Goal: Task Accomplishment & Management: Manage account settings

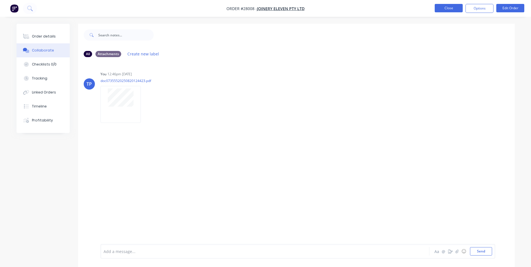
click at [444, 8] on button "Close" at bounding box center [449, 8] width 28 height 8
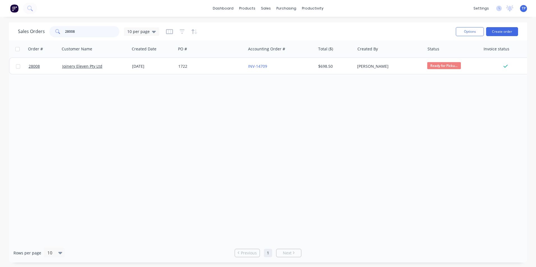
click at [101, 32] on input "28008" at bounding box center [92, 31] width 55 height 11
type input "2"
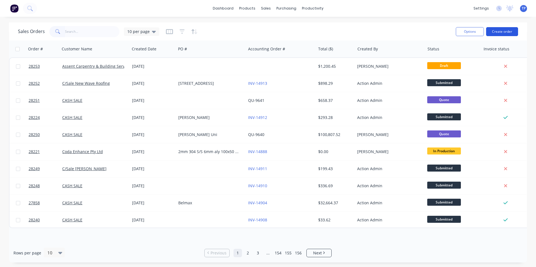
click at [499, 31] on button "Create order" at bounding box center [502, 31] width 32 height 9
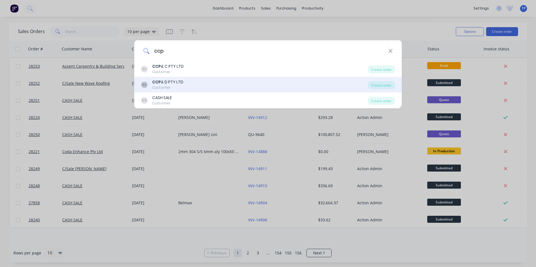
type input "ccp"
click at [166, 85] on div "CCP & D PTY LTD" at bounding box center [167, 82] width 31 height 6
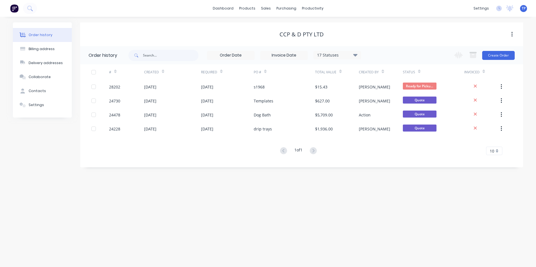
click at [355, 55] on icon at bounding box center [355, 55] width 4 height 3
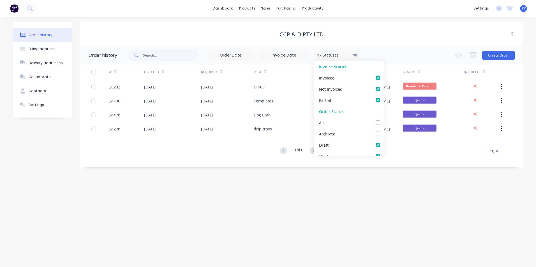
click at [383, 120] on label at bounding box center [383, 120] width 0 height 0
click at [383, 122] on input "checkbox" at bounding box center [385, 122] width 4 height 5
checkbox input "true"
click at [296, 187] on div "Order history Billing address Delivery addresses Collaborate Contacts Settings …" at bounding box center [268, 142] width 536 height 250
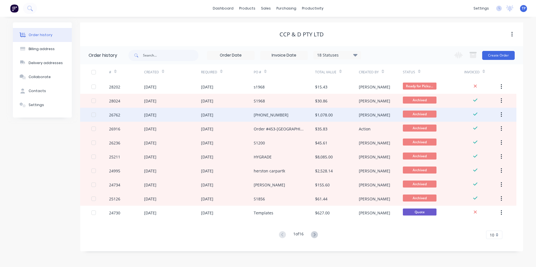
click at [299, 113] on div "[PHONE_NUMBER]" at bounding box center [283, 115] width 61 height 14
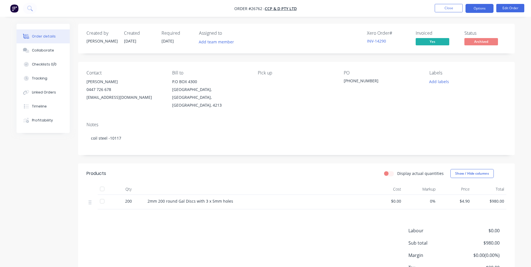
click at [472, 10] on button "Options" at bounding box center [480, 8] width 28 height 9
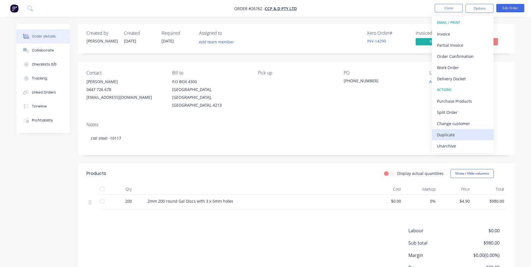
click at [455, 136] on div "Duplicate" at bounding box center [463, 135] width 52 height 8
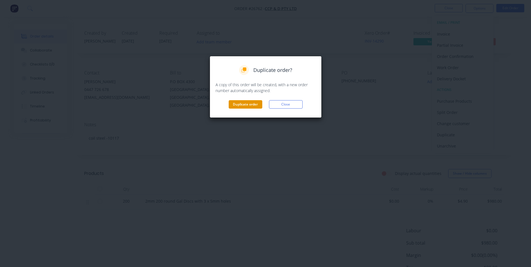
click at [243, 106] on button "Duplicate order" at bounding box center [246, 104] width 34 height 8
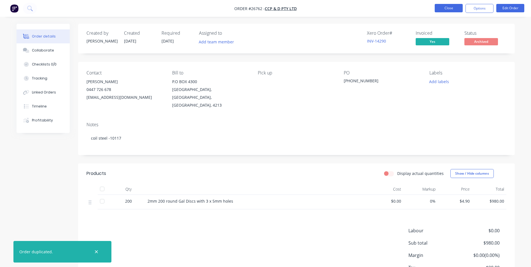
click at [439, 6] on button "Close" at bounding box center [449, 8] width 28 height 8
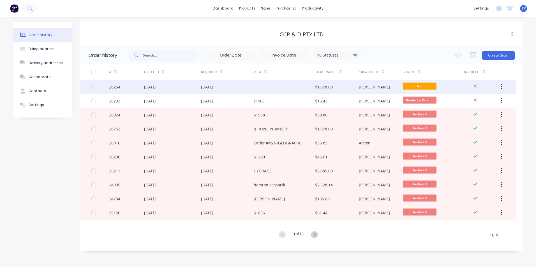
click at [231, 88] on div "[DATE]" at bounding box center [227, 87] width 53 height 14
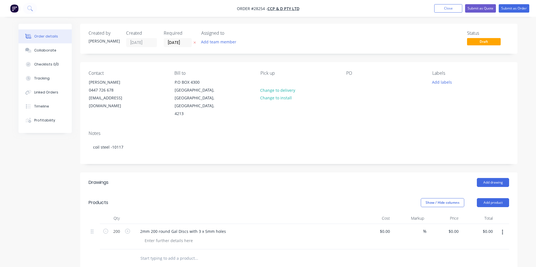
type input "$4.90"
type input "$980.00"
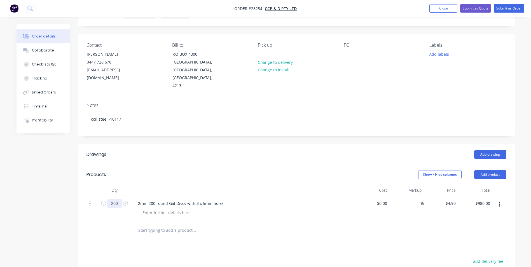
click at [116, 199] on input "200" at bounding box center [114, 203] width 15 height 8
type input "250"
type input "$1,225.00"
click at [289, 150] on div "Add drawing" at bounding box center [341, 154] width 331 height 9
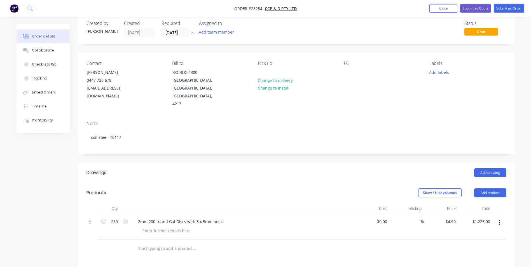
scroll to position [0, 0]
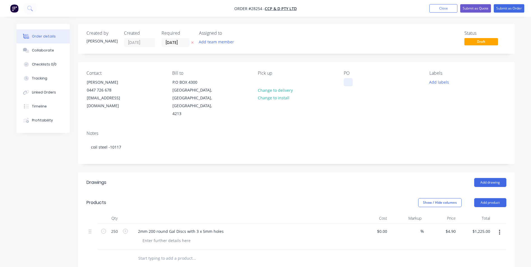
click at [347, 81] on div at bounding box center [348, 82] width 9 height 8
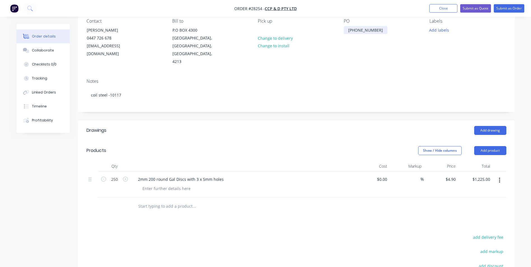
scroll to position [56, 0]
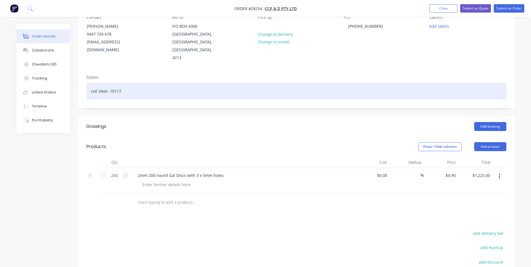
click at [125, 83] on div "coil steel -10117" at bounding box center [297, 91] width 420 height 17
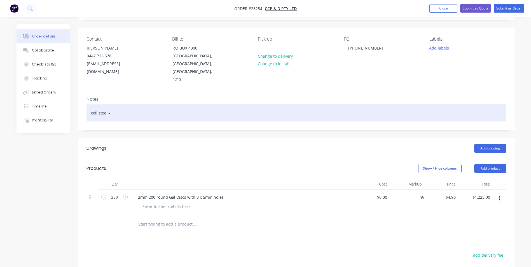
scroll to position [0, 0]
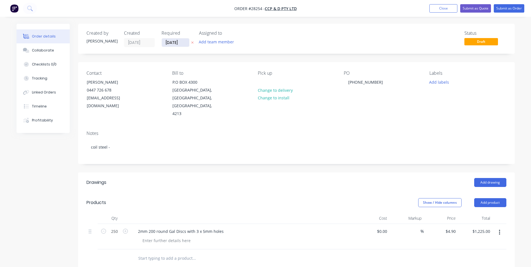
click at [187, 42] on input "[DATE]" at bounding box center [175, 42] width 27 height 8
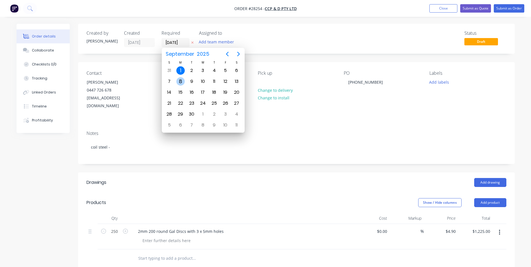
click at [181, 82] on div "8" at bounding box center [180, 81] width 8 height 8
type input "[DATE]"
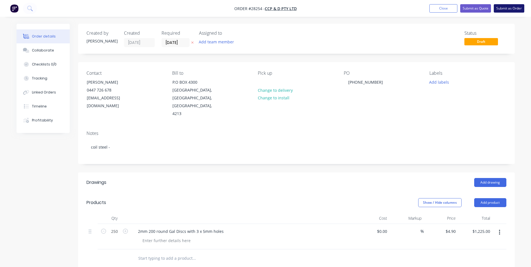
click at [511, 9] on button "Submit as Order" at bounding box center [509, 8] width 31 height 8
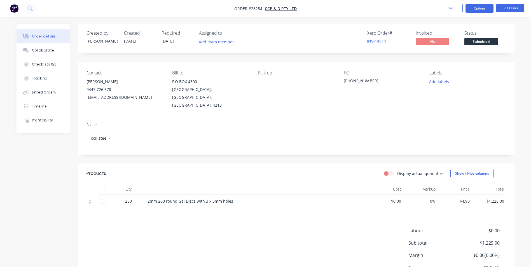
click at [471, 10] on button "Options" at bounding box center [480, 8] width 28 height 9
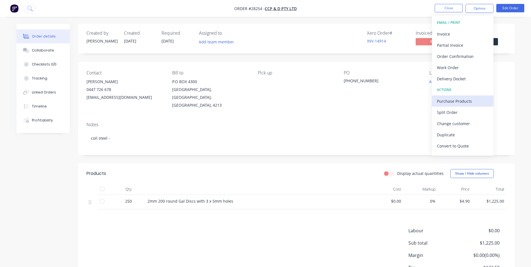
click at [446, 99] on div "Purchase Products" at bounding box center [463, 101] width 52 height 8
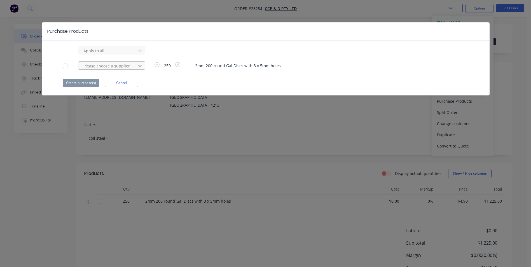
click at [142, 53] on icon at bounding box center [140, 51] width 6 height 6
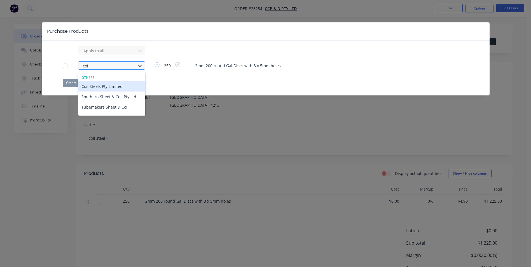
type input "coil"
click at [97, 87] on div "Coil Steels Pty Limited" at bounding box center [111, 86] width 67 height 10
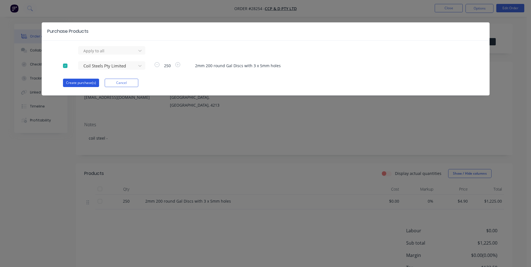
click at [81, 82] on button "Create purchase(s)" at bounding box center [81, 83] width 36 height 8
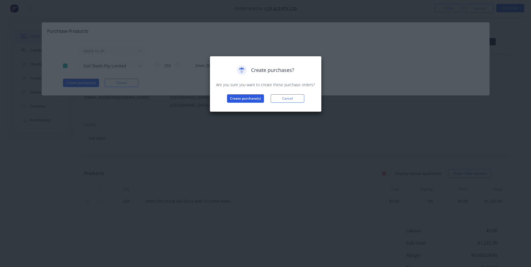
click at [252, 98] on button "Create purchase(s)" at bounding box center [245, 98] width 37 height 8
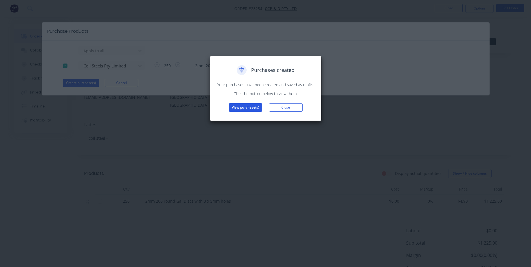
click at [238, 105] on button "View purchase(s)" at bounding box center [246, 107] width 34 height 8
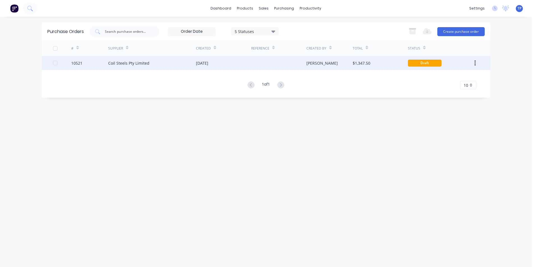
click at [161, 61] on div "Coil Steels Pty Limited" at bounding box center [152, 63] width 88 height 14
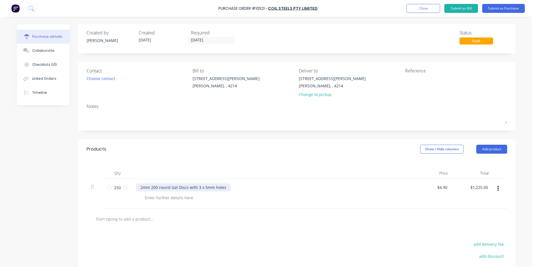
click at [225, 186] on div "2mm 200 round Gal Discs with 3 x 5mm holes" at bounding box center [183, 187] width 95 height 8
click at [120, 187] on input "250" at bounding box center [117, 187] width 11 height 8
type input "250"
click at [149, 187] on div at bounding box center [159, 187] width 47 height 8
click at [446, 188] on div "$4.90 $4.90" at bounding box center [442, 187] width 15 height 8
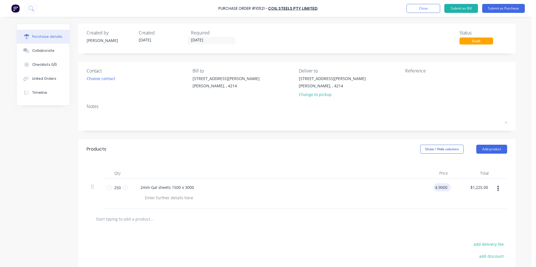
click at [444, 189] on input "4.9000" at bounding box center [440, 187] width 15 height 8
click at [445, 187] on input "4.9000" at bounding box center [440, 187] width 15 height 8
type input "4"
type input "$0.00"
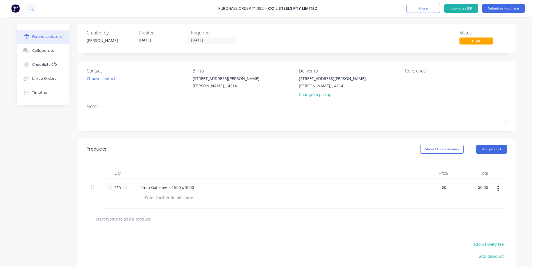
click at [438, 221] on div at bounding box center [296, 218] width 411 height 11
click at [195, 189] on div "2mm Gal sheets 1500 x 3000" at bounding box center [167, 187] width 62 height 8
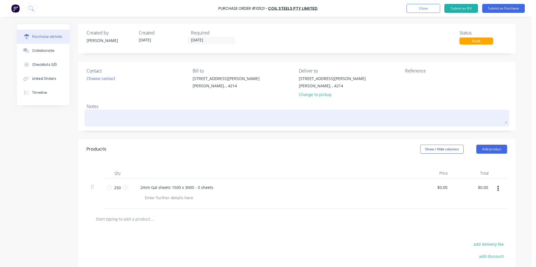
click at [110, 115] on textarea at bounding box center [297, 117] width 420 height 13
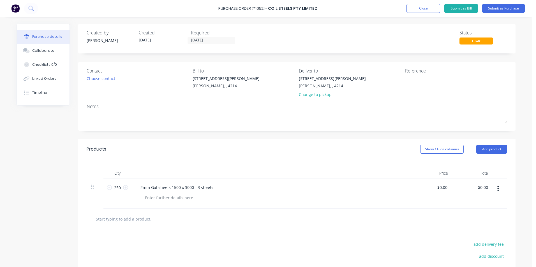
type textarea "x"
type textarea "c"
type textarea "x"
type textarea "cc"
type textarea "x"
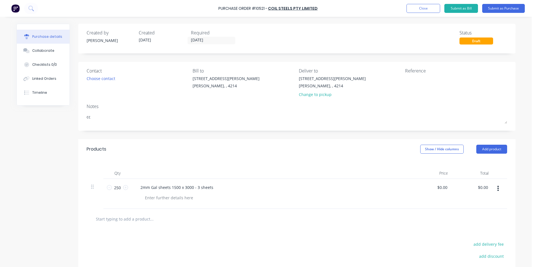
type textarea "ccp"
type textarea "x"
type textarea "ccp&"
type textarea "x"
type textarea "ccp&d"
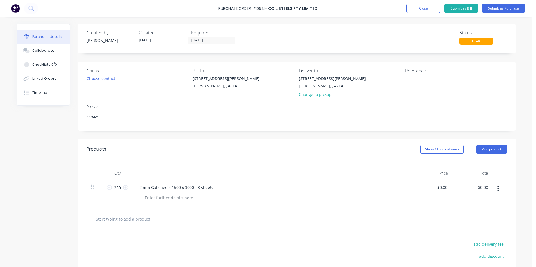
type textarea "x"
type textarea "ccp&d"
type textarea "x"
type textarea "ccp&d -"
type textarea "x"
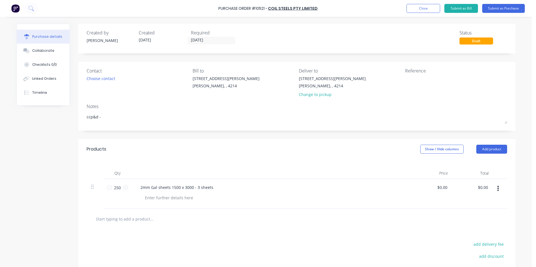
type textarea "ccp&d -"
type textarea "x"
type textarea "ccp&d - 2"
type textarea "x"
type textarea "ccp&d - 28"
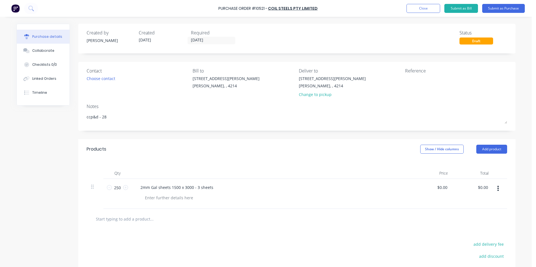
type textarea "x"
type textarea "ccp&d - 282"
type textarea "x"
type textarea "ccp&d - 2825"
type textarea "x"
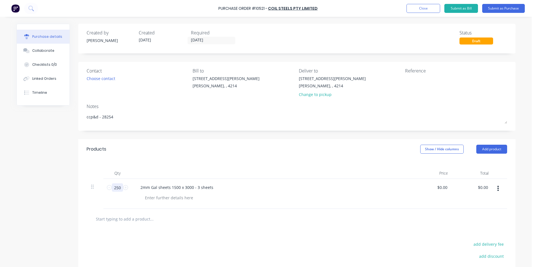
type textarea "ccp&d - 28254"
type textarea "x"
type textarea "ccp&d - 28254"
click at [117, 187] on input "250" at bounding box center [117, 187] width 11 height 8
type textarea "x"
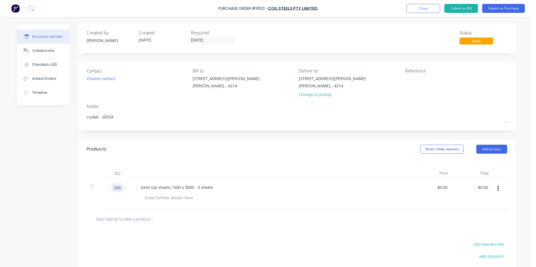
type input "0"
type textarea "x"
type input "0"
click at [235, 187] on div "2mm Gal sheets 1500 x 3000 - 3 sheets" at bounding box center [271, 187] width 271 height 8
click at [490, 148] on button "Add product" at bounding box center [491, 149] width 31 height 9
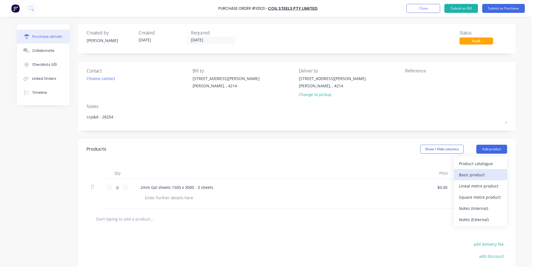
click at [473, 175] on div "Basic product" at bounding box center [480, 175] width 43 height 8
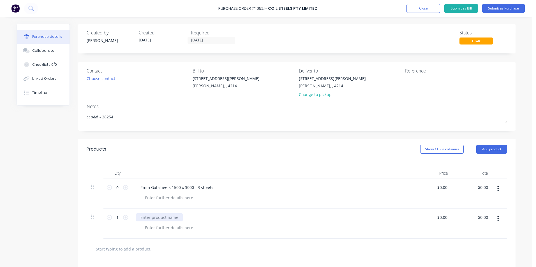
type textarea "x"
click at [145, 218] on div at bounding box center [159, 217] width 47 height 8
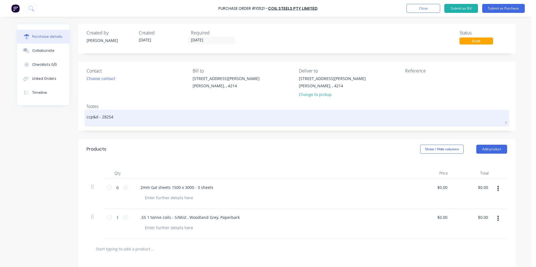
click at [117, 117] on textarea "ccp&d - 28254" at bounding box center [297, 117] width 420 height 13
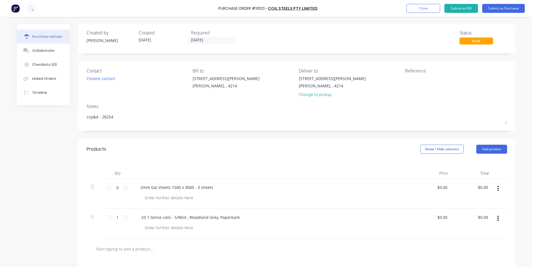
type textarea "x"
type textarea "ccp&d - 2825"
type textarea "x"
type textarea "ccp&d - 28254"
type textarea "x"
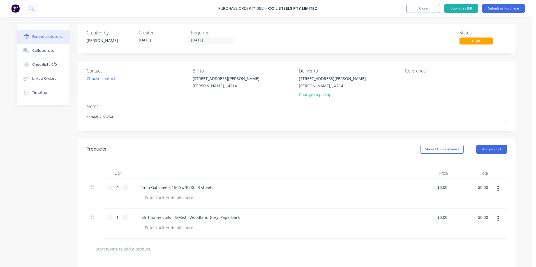
type textarea "ccp&d - 28254"
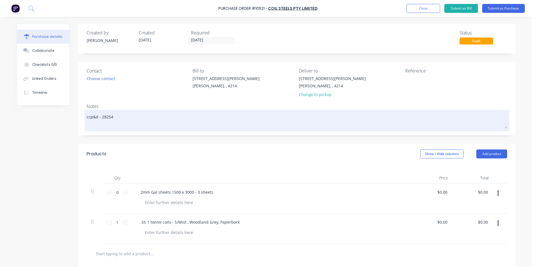
type textarea "x"
type textarea "ccp&d - 28254 C"
type textarea "x"
type textarea "ccp&d - 28254 Co"
type textarea "x"
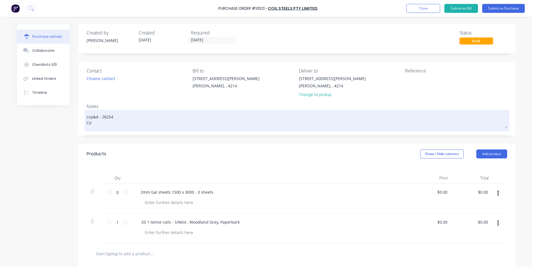
type textarea "ccp&d - 28254 Coi"
type textarea "x"
type textarea "ccp&d - 28254 Coil"
type textarea "x"
type textarea "ccp&d - 28254 Coils"
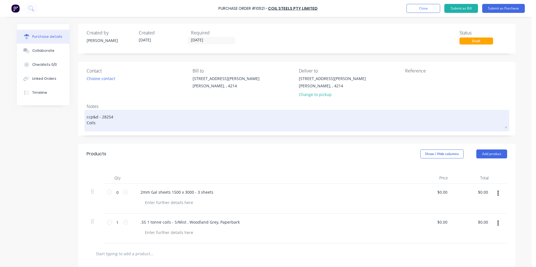
type textarea "x"
type textarea "ccp&d - 28254 Coils"
type textarea "x"
type textarea "ccp&d - 28254 Coils -"
type textarea "x"
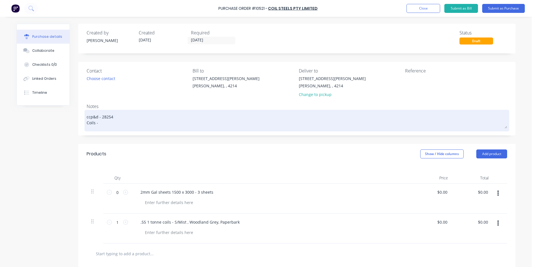
type textarea "ccp&d - 28254 Coils -"
type textarea "x"
type textarea "ccp&d - 28254 Coils - s"
type textarea "x"
type textarea "ccp&d - 28254 Coils - st"
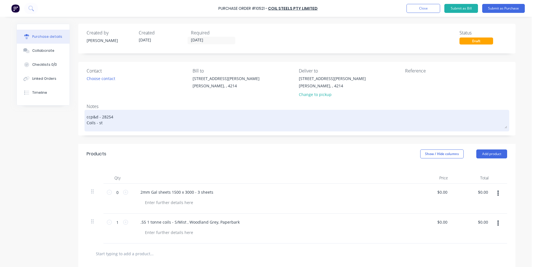
type textarea "x"
type textarea "ccp&d - 28254 Coils - sto"
type textarea "x"
type textarea "ccp&d - 28254 Coils - stov"
type textarea "x"
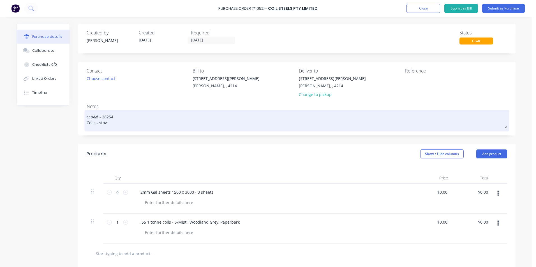
type textarea "ccp&d - 28254 Coils - sto"
type textarea "x"
type textarea "ccp&d - 28254 Coils - stoc"
type textarea "x"
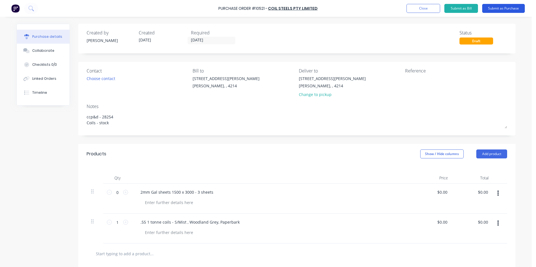
type textarea "ccp&d - 28254 Coils - stock"
type textarea "x"
type textarea "ccp&d - 28254 Coils - stock"
click at [499, 7] on button "Submit as Purchase" at bounding box center [503, 8] width 43 height 9
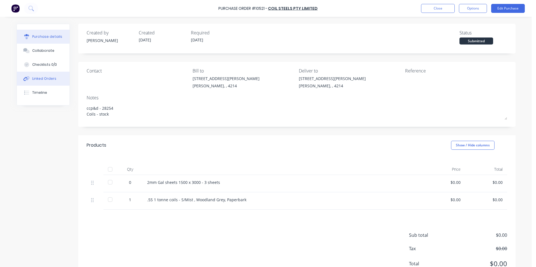
click at [48, 79] on div "Linked Orders" at bounding box center [44, 78] width 24 height 5
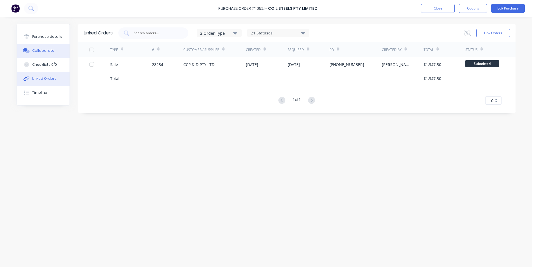
click at [40, 49] on div "Collaborate" at bounding box center [43, 50] width 22 height 5
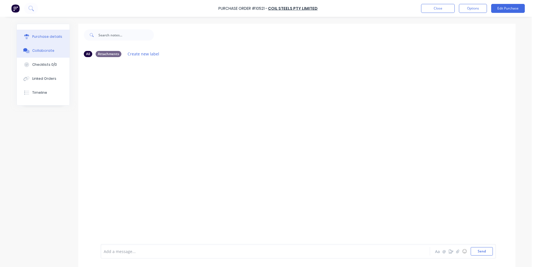
click at [46, 36] on div "Purchase details" at bounding box center [47, 36] width 30 height 5
type textarea "x"
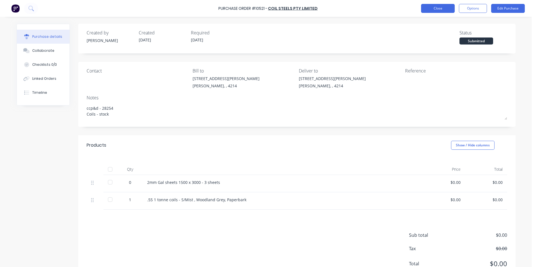
click at [427, 7] on button "Close" at bounding box center [438, 8] width 34 height 9
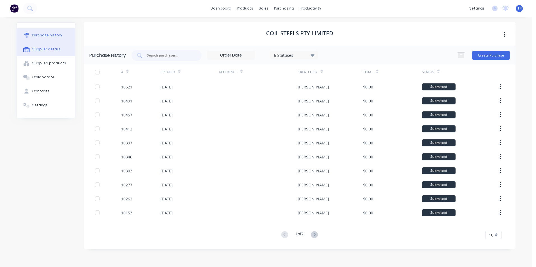
click at [43, 49] on div "Supplier details" at bounding box center [46, 49] width 28 height 5
select select "AU"
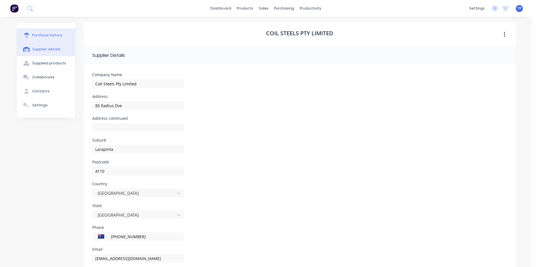
click at [42, 36] on div "Purchase history" at bounding box center [47, 35] width 30 height 5
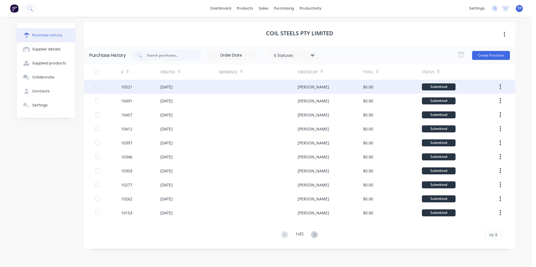
click at [207, 87] on div "[DATE]" at bounding box center [189, 87] width 59 height 14
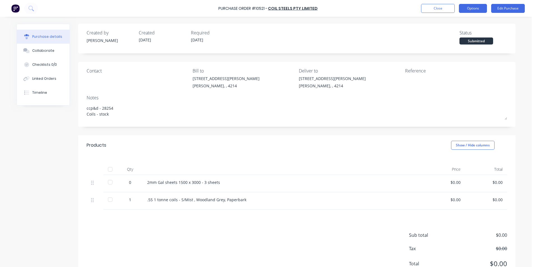
click at [473, 8] on button "Options" at bounding box center [473, 8] width 28 height 9
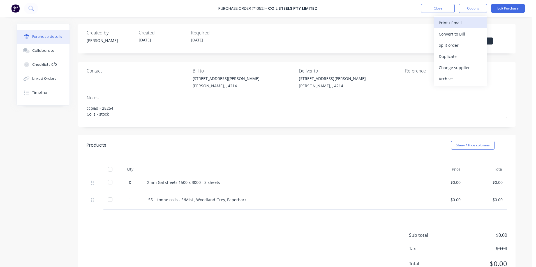
click at [443, 22] on div "Print / Email" at bounding box center [459, 23] width 43 height 8
click at [445, 44] on div "Without pricing" at bounding box center [459, 45] width 43 height 8
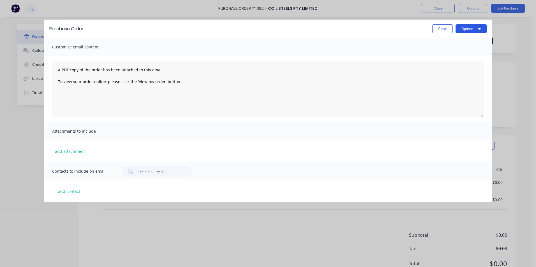
click at [465, 27] on button "Options" at bounding box center [470, 28] width 31 height 9
click at [443, 44] on div "Print" at bounding box center [459, 43] width 43 height 8
click at [436, 26] on button "Close" at bounding box center [442, 28] width 20 height 9
type textarea "x"
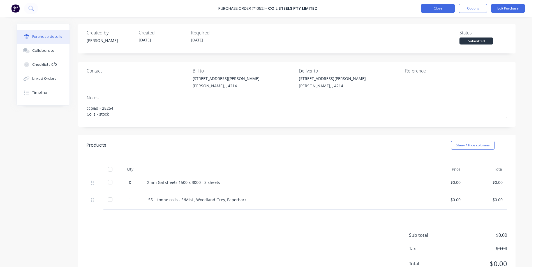
click at [425, 8] on button "Close" at bounding box center [438, 8] width 34 height 9
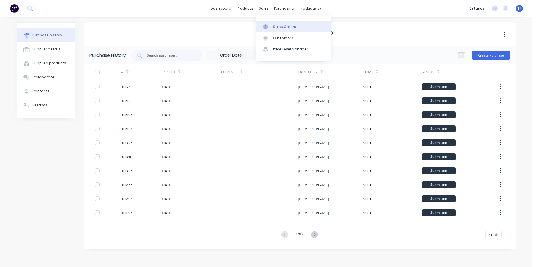
click at [275, 26] on div "Sales Orders" at bounding box center [284, 26] width 23 height 5
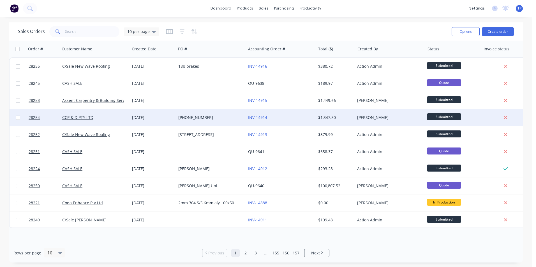
click at [219, 116] on div "[PHONE_NUMBER]" at bounding box center [209, 118] width 62 height 6
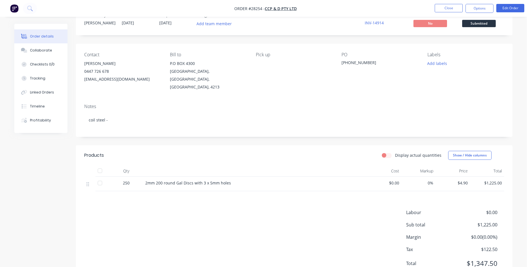
scroll to position [28, 0]
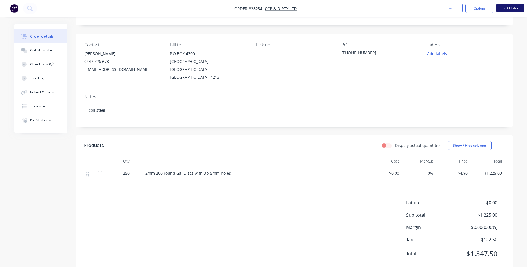
click at [512, 8] on button "Edit Order" at bounding box center [511, 8] width 28 height 8
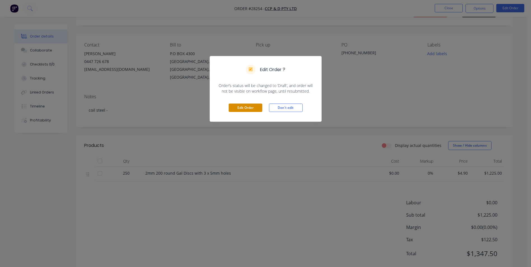
click at [248, 106] on button "Edit Order" at bounding box center [246, 108] width 34 height 8
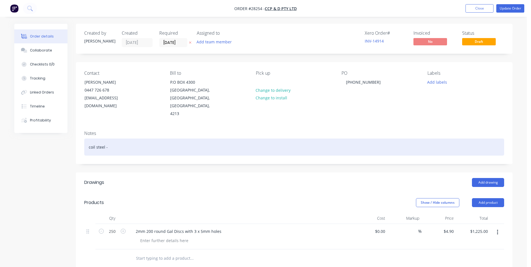
click at [116, 139] on div "coil steel -" at bounding box center [294, 147] width 420 height 17
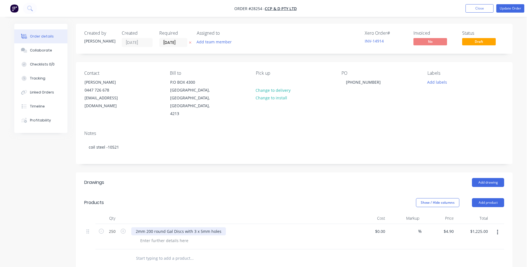
click at [222, 227] on div "2mm 200 round Gal Discs with 3 x 5mm holes" at bounding box center [178, 231] width 95 height 8
click at [220, 227] on div "2mm 200 round Gal Discs with 3 x 5mm holes" at bounding box center [178, 231] width 95 height 8
click at [511, 8] on button "Update Order" at bounding box center [511, 8] width 28 height 8
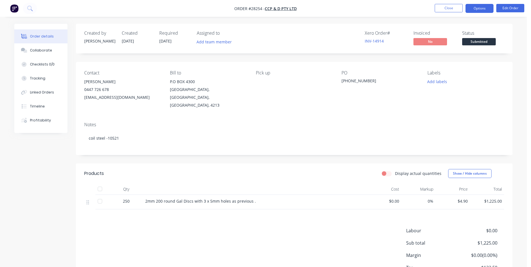
click at [469, 8] on button "Options" at bounding box center [480, 8] width 28 height 9
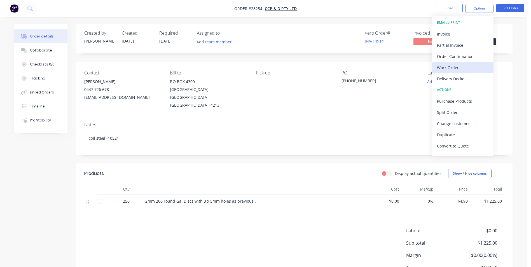
click at [449, 70] on div "Work Order" at bounding box center [463, 68] width 52 height 8
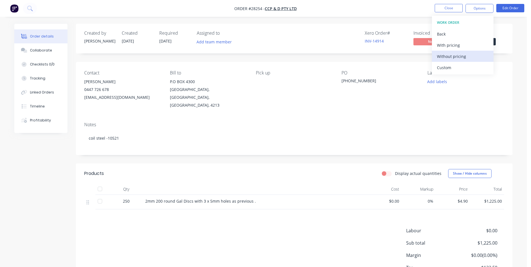
click at [445, 56] on div "Without pricing" at bounding box center [463, 56] width 52 height 8
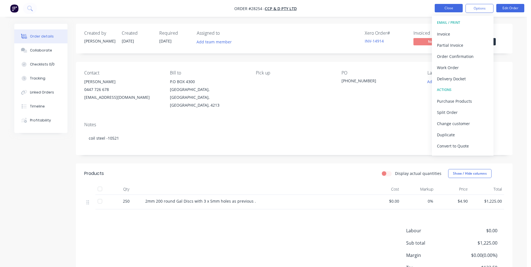
click at [443, 7] on button "Close" at bounding box center [449, 8] width 28 height 8
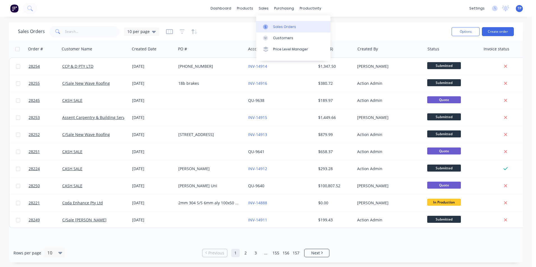
click at [277, 27] on div "Sales Orders" at bounding box center [284, 26] width 23 height 5
click at [278, 25] on div "Sales Orders" at bounding box center [284, 26] width 23 height 5
click at [293, 25] on div "Sales Orders" at bounding box center [284, 26] width 23 height 5
click at [83, 32] on input "text" at bounding box center [92, 31] width 55 height 11
click at [491, 28] on button "Create order" at bounding box center [497, 31] width 32 height 9
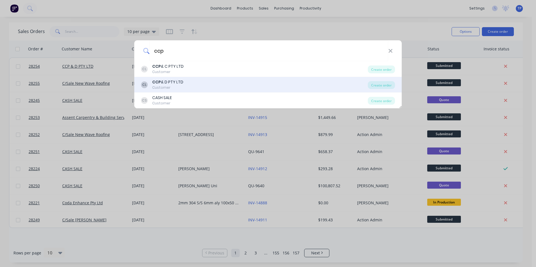
type input "ccp"
click at [173, 82] on div "CCP & D PTY LTD" at bounding box center [167, 82] width 31 height 6
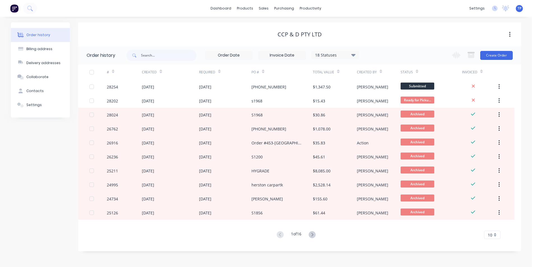
click at [352, 55] on icon at bounding box center [353, 55] width 4 height 3
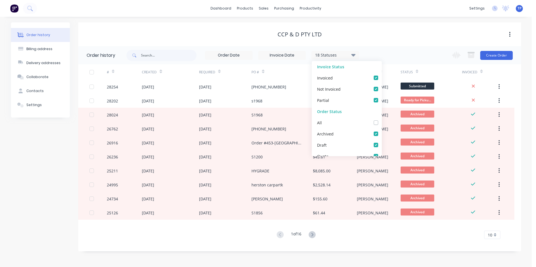
click at [372, 35] on div "CCP & D PTY LTD" at bounding box center [299, 34] width 443 height 7
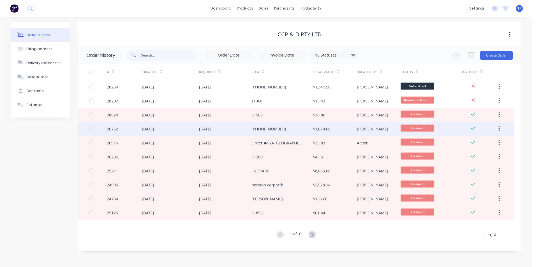
click at [296, 128] on div "[PHONE_NUMBER]" at bounding box center [281, 129] width 61 height 14
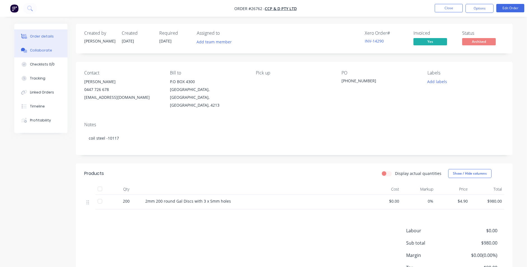
click at [39, 49] on div "Collaborate" at bounding box center [41, 50] width 22 height 5
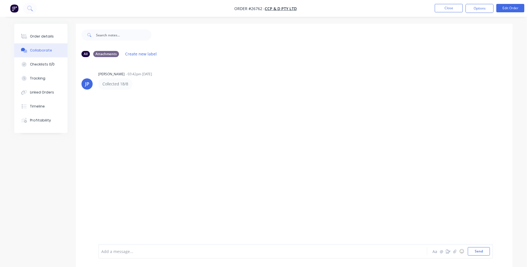
click at [138, 84] on div "Collected 18/8" at bounding box center [185, 83] width 175 height 11
click at [439, 8] on button "Close" at bounding box center [449, 8] width 28 height 8
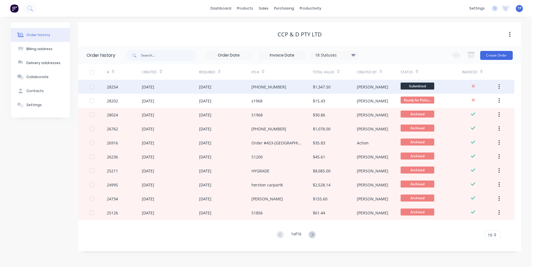
click at [238, 87] on div "[DATE]" at bounding box center [225, 87] width 53 height 14
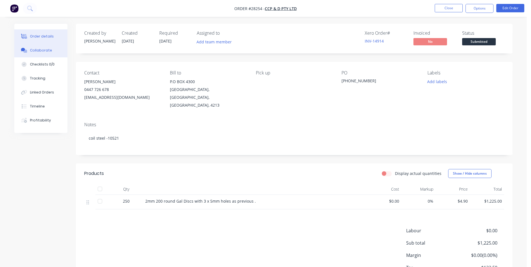
click at [41, 49] on div "Collaborate" at bounding box center [41, 50] width 22 height 5
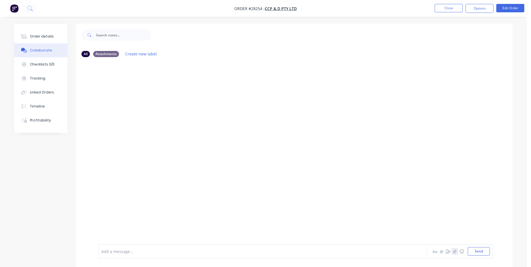
click at [455, 252] on icon "button" at bounding box center [454, 252] width 3 height 4
click at [125, 220] on icon at bounding box center [124, 220] width 5 height 5
click at [40, 51] on div "Collaborate" at bounding box center [41, 50] width 22 height 5
click at [34, 50] on div "Collaborate" at bounding box center [41, 50] width 22 height 5
click at [43, 33] on button "Order details" at bounding box center [40, 36] width 53 height 14
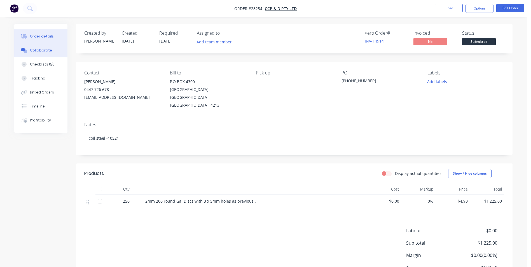
click at [41, 49] on div "Collaborate" at bounding box center [41, 50] width 22 height 5
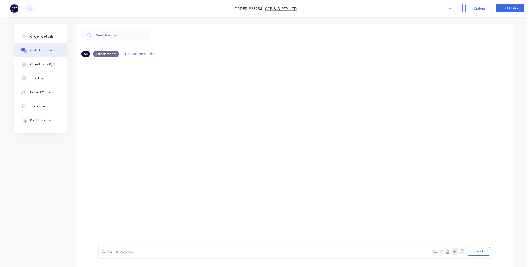
click at [457, 253] on icon "button" at bounding box center [454, 252] width 3 height 4
click at [457, 7] on button "Close" at bounding box center [449, 8] width 28 height 8
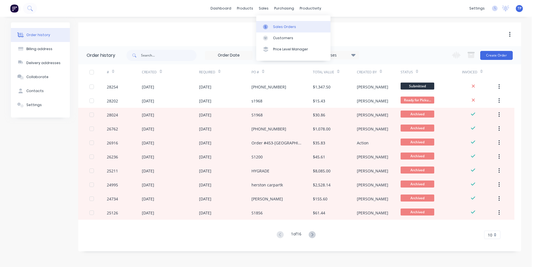
click at [278, 26] on div "Sales Orders" at bounding box center [284, 26] width 23 height 5
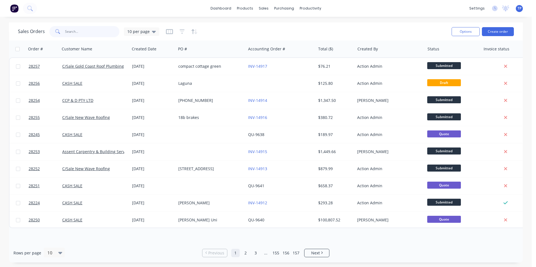
click at [84, 34] on input "text" at bounding box center [92, 31] width 55 height 11
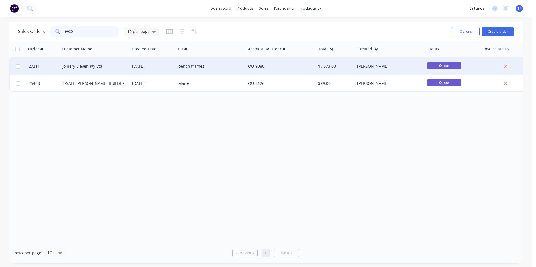
type input "9080"
click at [114, 64] on div "Joinery Eleven Pty Ltd" at bounding box center [93, 67] width 62 height 6
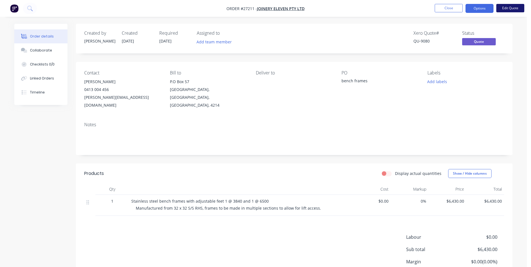
click at [506, 8] on button "Edit Quote" at bounding box center [511, 8] width 28 height 8
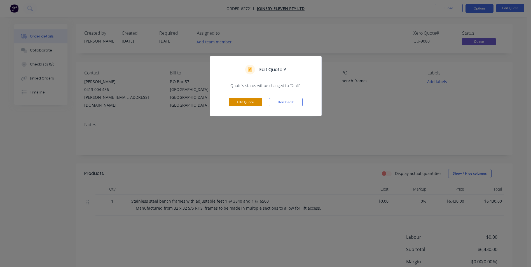
click at [241, 106] on button "Edit Quote" at bounding box center [246, 102] width 34 height 8
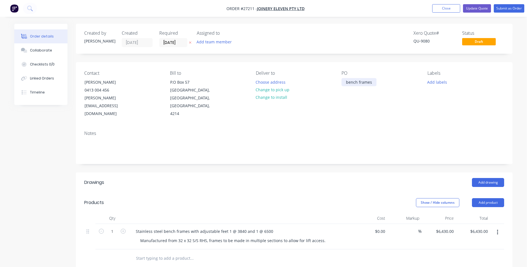
click at [375, 82] on div "bench frames" at bounding box center [359, 82] width 35 height 8
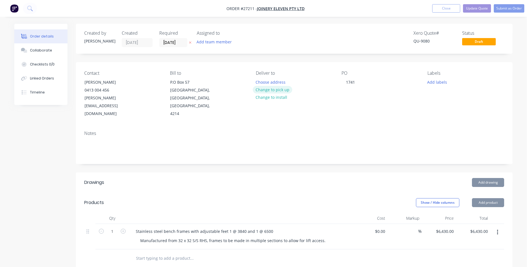
click at [268, 90] on button "Change to pick up" at bounding box center [273, 90] width 40 height 8
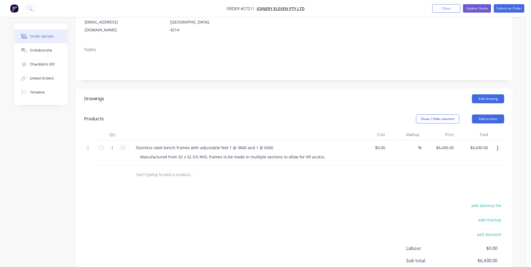
scroll to position [84, 0]
click at [480, 114] on button "Add product" at bounding box center [488, 118] width 32 height 9
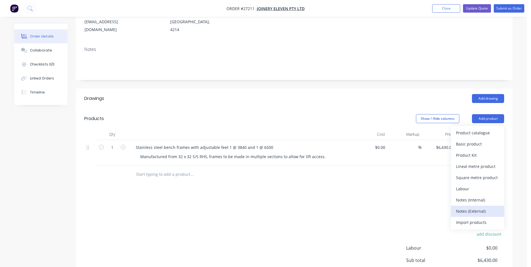
click at [459, 207] on div "Notes (External)" at bounding box center [477, 211] width 43 height 8
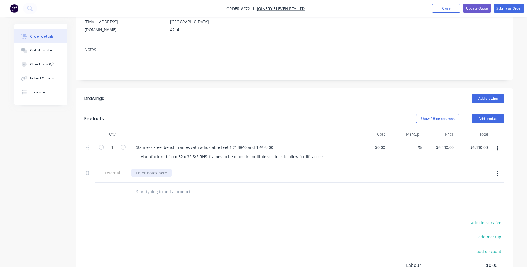
click at [150, 169] on div at bounding box center [151, 173] width 40 height 8
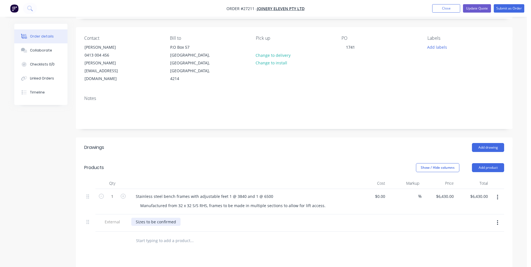
scroll to position [0, 0]
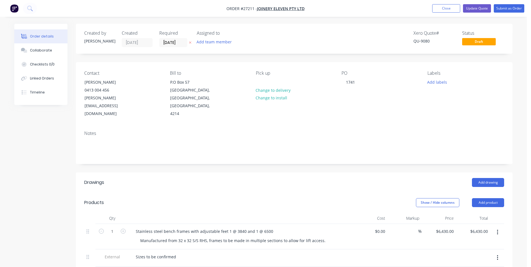
click at [367, 173] on header "Drawings Add drawing" at bounding box center [294, 183] width 437 height 20
click at [501, 9] on button "Submit as Order" at bounding box center [509, 8] width 31 height 8
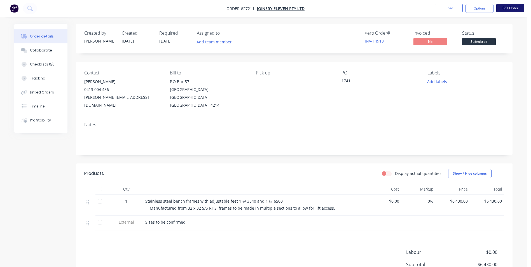
click at [514, 6] on button "Edit Order" at bounding box center [511, 8] width 28 height 8
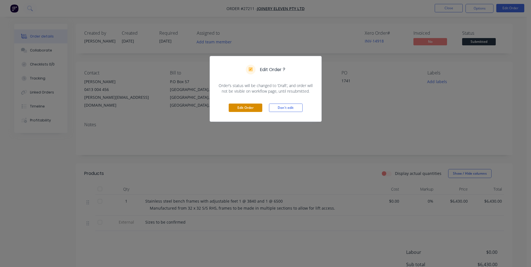
click at [236, 110] on button "Edit Order" at bounding box center [246, 108] width 34 height 8
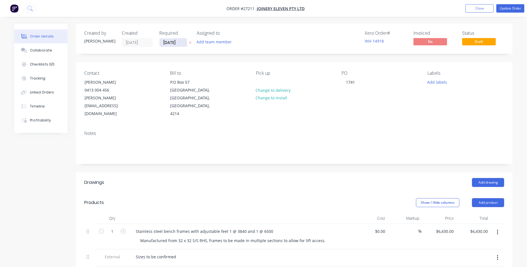
click at [181, 44] on input "[DATE]" at bounding box center [173, 42] width 27 height 8
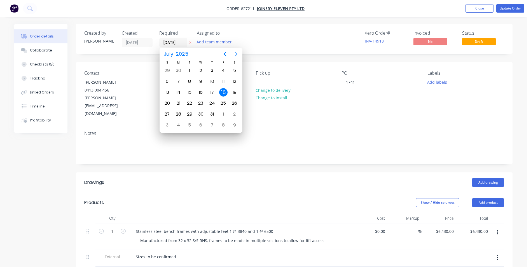
click at [237, 53] on icon "Next page" at bounding box center [236, 54] width 7 height 7
click at [215, 82] on div "11" at bounding box center [212, 81] width 8 height 8
type input "[DATE]"
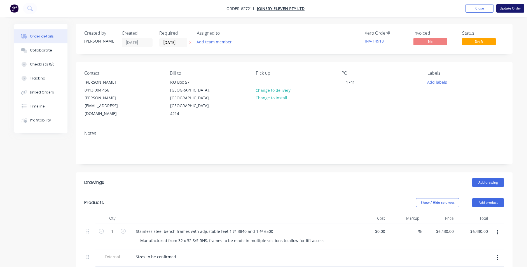
click at [508, 7] on button "Update Order" at bounding box center [511, 8] width 28 height 8
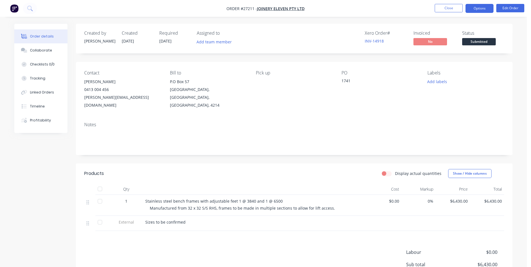
click at [477, 7] on button "Options" at bounding box center [480, 8] width 28 height 9
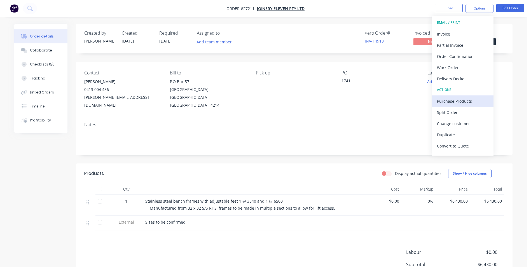
click at [450, 101] on div "Purchase Products" at bounding box center [463, 101] width 52 height 8
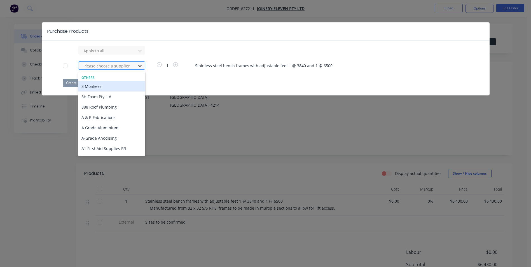
click at [142, 65] on icon at bounding box center [140, 66] width 6 height 6
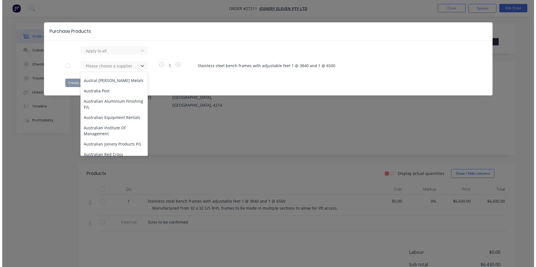
scroll to position [868, 0]
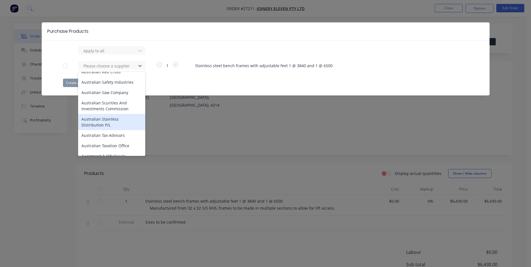
click at [97, 114] on div "Australian Stainless Distribution P/L" at bounding box center [111, 122] width 67 height 16
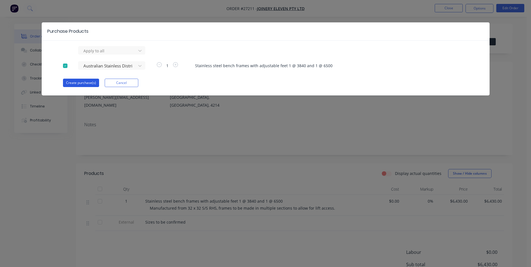
click at [80, 85] on button "Create purchase(s)" at bounding box center [81, 83] width 36 height 8
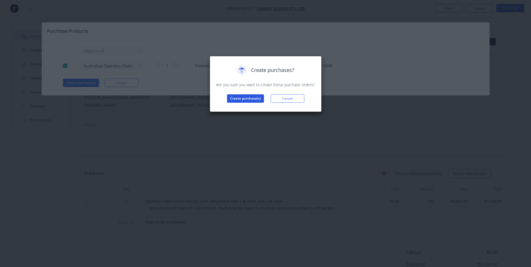
click at [240, 97] on button "Create purchase(s)" at bounding box center [245, 98] width 37 height 8
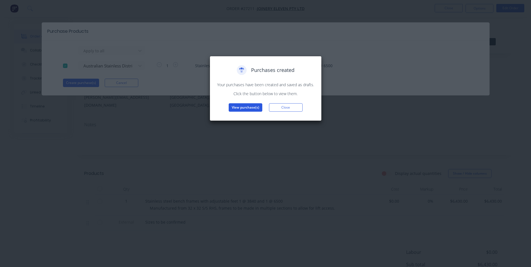
click at [240, 104] on button "View purchase(s)" at bounding box center [246, 107] width 34 height 8
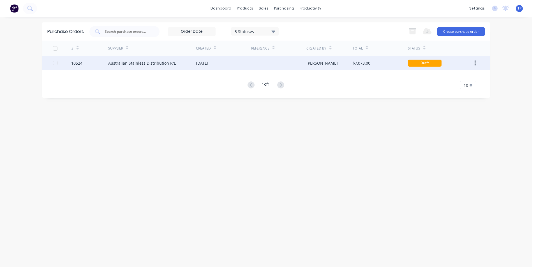
click at [136, 65] on div "Australian Stainless Distribution P/L" at bounding box center [142, 63] width 68 height 6
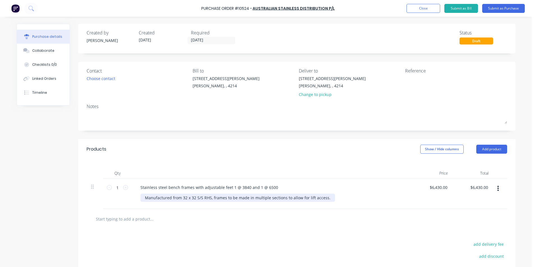
click at [320, 196] on div "Manufactured from 32 x 32 S/S RHS, frames to be made in multiple sections to al…" at bounding box center [237, 198] width 194 height 8
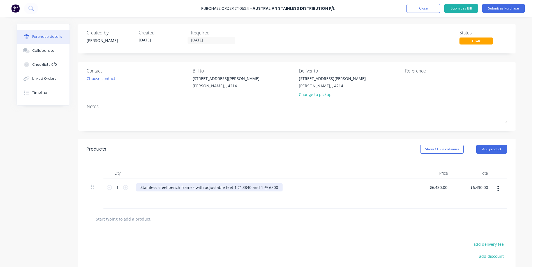
click at [274, 187] on div "Stainless steel bench frames with adjustable feet 1 @ 3840 and 1 @ 6500" at bounding box center [209, 187] width 146 height 8
click at [245, 186] on div "32 x 32 x 1.6mm RHS 11 Lengths, 30 x 5 Flat bar 2 lengths" at bounding box center [194, 187] width 116 height 8
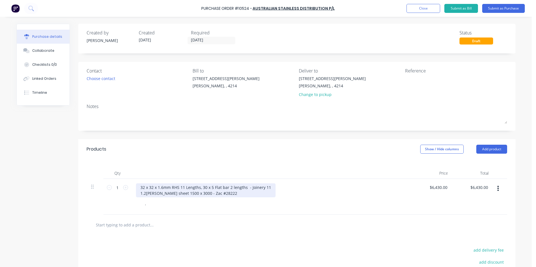
click at [267, 188] on div "32 x 32 x 1.6mm RHS 11 Lengths, 30 x 5 Flat bar 2 lengths - Joinery 11 1.2[PERS…" at bounding box center [205, 190] width 139 height 14
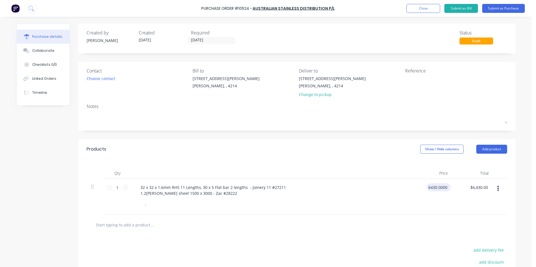
click at [434, 187] on input "6430.0000" at bounding box center [437, 187] width 22 height 8
click at [446, 186] on input "6430.0000" at bounding box center [437, 187] width 22 height 8
type input "6"
type input "$0.00"
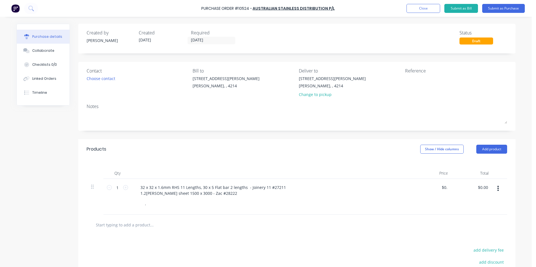
click at [418, 224] on div at bounding box center [296, 224] width 411 height 11
click at [496, 8] on button "Submit as Purchase" at bounding box center [503, 8] width 43 height 9
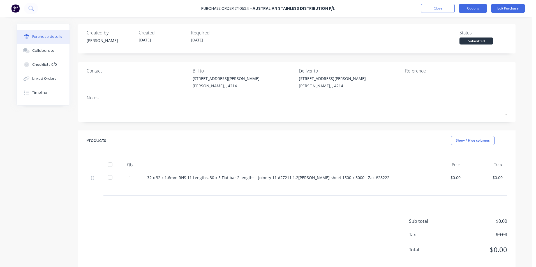
click at [478, 9] on button "Options" at bounding box center [473, 8] width 28 height 9
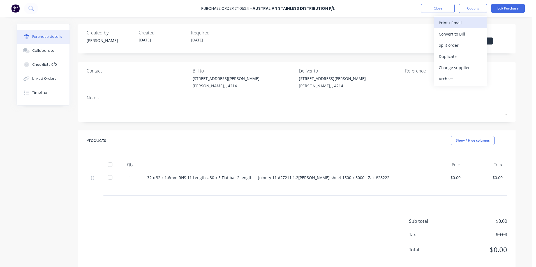
click at [453, 23] on div "Print / Email" at bounding box center [459, 23] width 43 height 8
click at [449, 44] on div "Without pricing" at bounding box center [459, 45] width 43 height 8
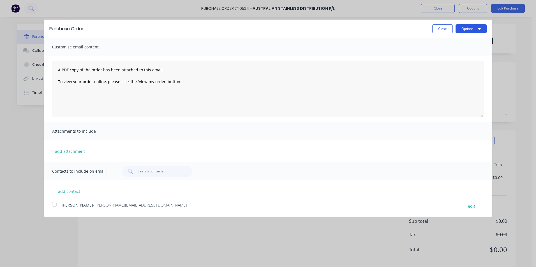
click at [472, 28] on button "Options" at bounding box center [470, 28] width 31 height 9
click at [448, 42] on div "Print" at bounding box center [459, 43] width 43 height 8
click at [436, 29] on button "Close" at bounding box center [442, 28] width 20 height 9
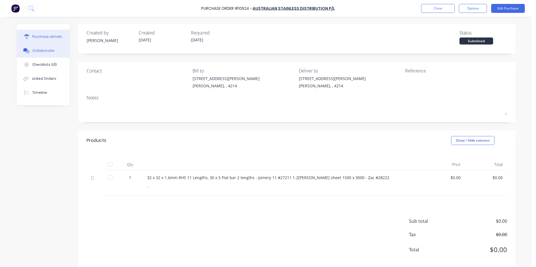
click at [35, 49] on div "Collaborate" at bounding box center [43, 50] width 22 height 5
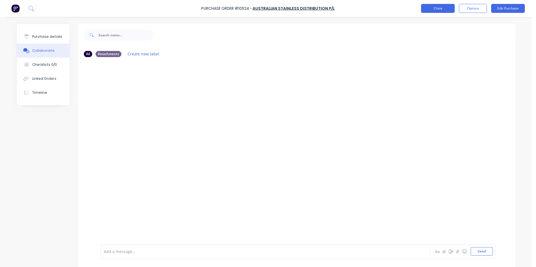
click at [429, 8] on button "Close" at bounding box center [438, 8] width 34 height 9
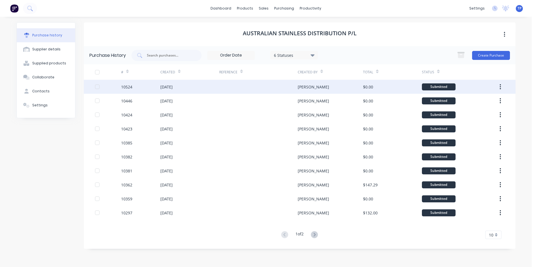
click at [212, 87] on div "[DATE]" at bounding box center [189, 87] width 59 height 14
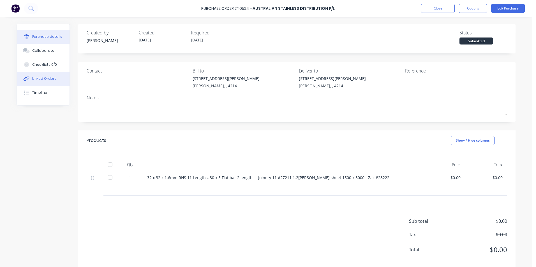
click at [45, 80] on div "Linked Orders" at bounding box center [44, 78] width 24 height 5
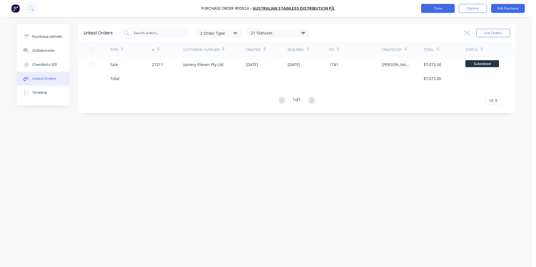
click at [448, 9] on button "Close" at bounding box center [438, 8] width 34 height 9
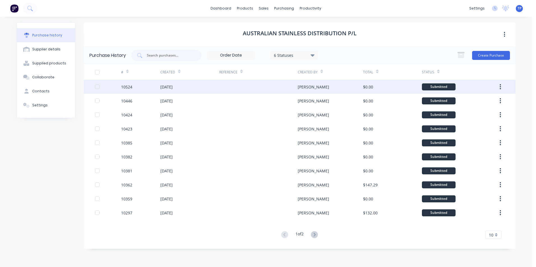
click at [202, 85] on div "[DATE]" at bounding box center [189, 87] width 59 height 14
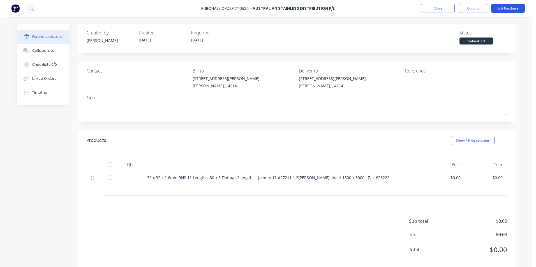
click at [497, 8] on button "Edit Purchase" at bounding box center [508, 8] width 34 height 9
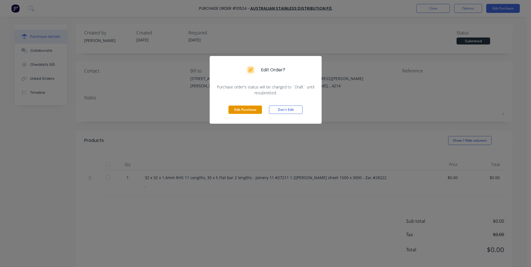
click at [256, 110] on button "Edit Purchase" at bounding box center [246, 110] width 34 height 8
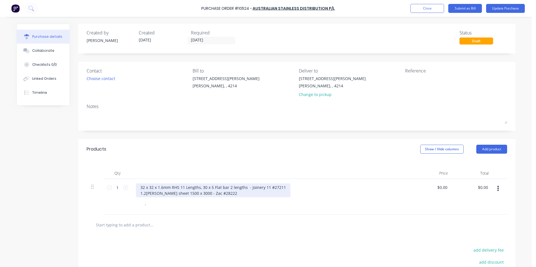
click at [220, 195] on div "32 x 32 x 1.6mm RHS 11 Lengths, 30 x 5 Flat bar 2 lengths - Joinery 11 #27211 1…" at bounding box center [213, 190] width 154 height 14
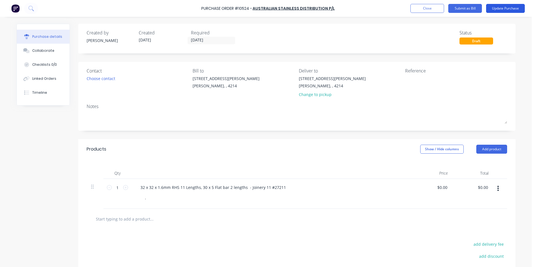
click at [503, 8] on button "Update Purchase" at bounding box center [505, 8] width 39 height 9
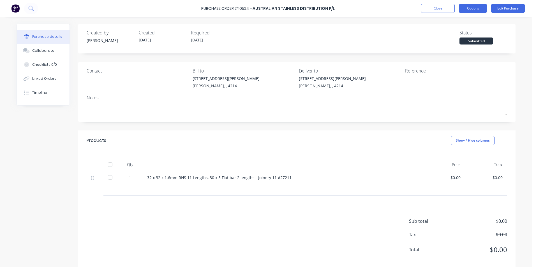
click at [472, 9] on button "Options" at bounding box center [473, 8] width 28 height 9
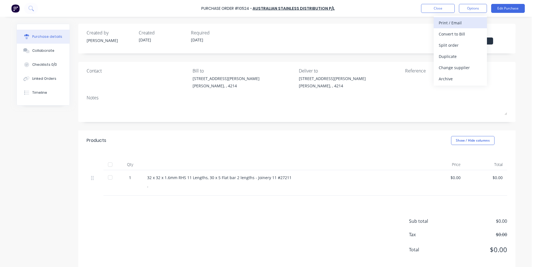
click at [450, 19] on div "Print / Email" at bounding box center [459, 23] width 43 height 8
click at [441, 46] on div "Without pricing" at bounding box center [459, 45] width 43 height 8
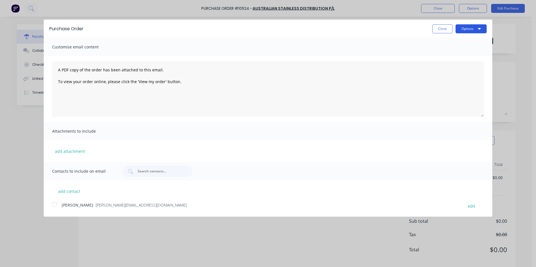
click at [459, 30] on button "Options" at bounding box center [470, 28] width 31 height 9
click at [449, 43] on div "Print" at bounding box center [459, 43] width 43 height 8
click at [444, 28] on button "Close" at bounding box center [442, 28] width 20 height 9
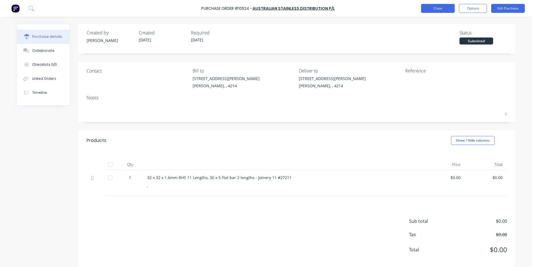
click at [423, 8] on button "Close" at bounding box center [438, 8] width 34 height 9
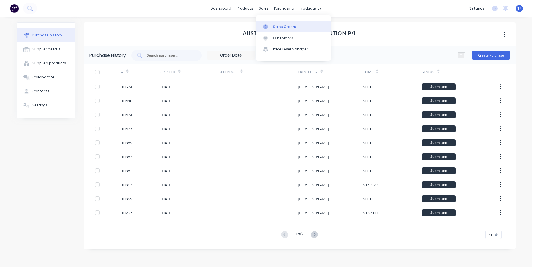
click at [277, 26] on div "Sales Orders" at bounding box center [284, 26] width 23 height 5
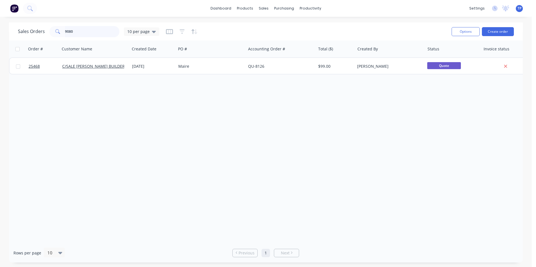
click at [83, 33] on input "9080" at bounding box center [92, 31] width 55 height 11
type input "9"
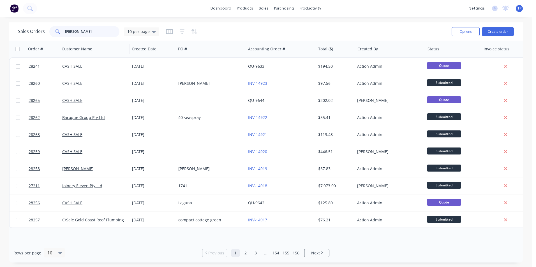
type input "akela"
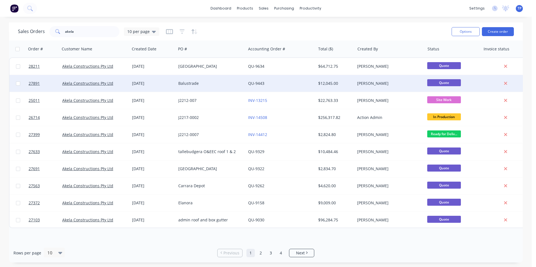
click at [295, 84] on div "QU-9443" at bounding box center [279, 84] width 62 height 6
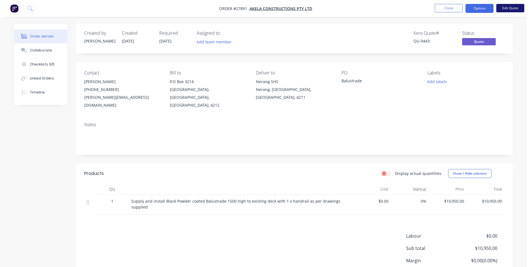
click at [510, 10] on button "Edit Quote" at bounding box center [511, 8] width 28 height 8
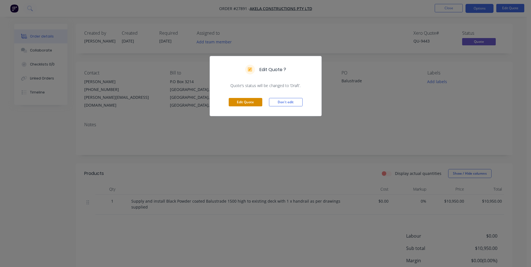
click at [245, 104] on button "Edit Quote" at bounding box center [246, 102] width 34 height 8
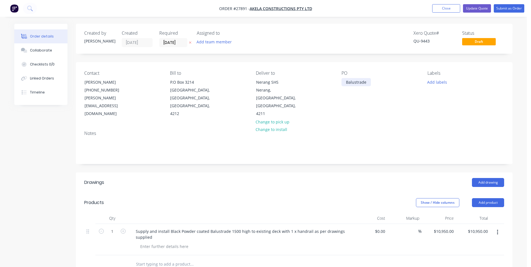
click at [368, 82] on div "Balustrade" at bounding box center [356, 82] width 29 height 8
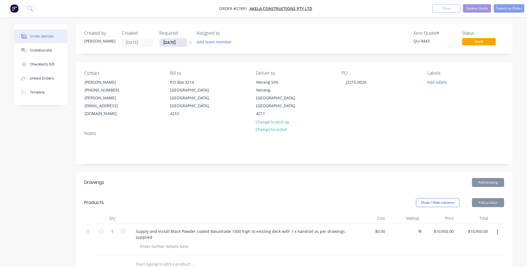
click at [182, 43] on input "[DATE]" at bounding box center [173, 42] width 27 height 8
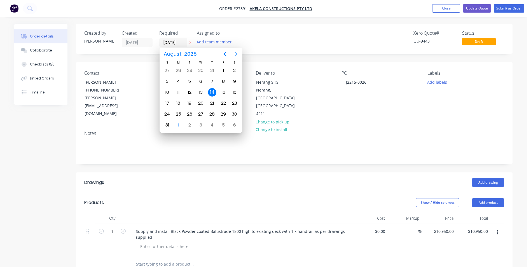
click at [234, 53] on icon "Next page" at bounding box center [236, 54] width 7 height 7
drag, startPoint x: 224, startPoint y: 93, endPoint x: 217, endPoint y: 94, distance: 7.0
click at [224, 94] on div "19" at bounding box center [223, 92] width 8 height 8
type input "[DATE]"
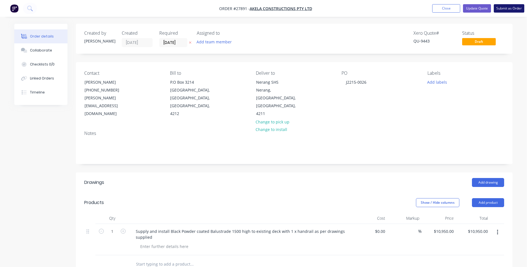
click at [511, 7] on button "Submit as Order" at bounding box center [509, 8] width 31 height 8
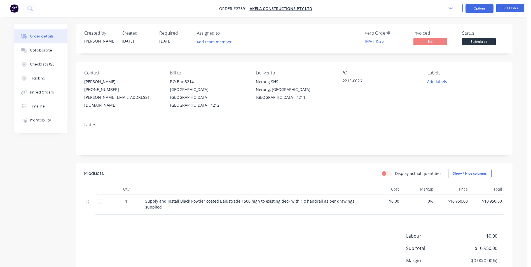
click at [477, 10] on button "Options" at bounding box center [480, 8] width 28 height 9
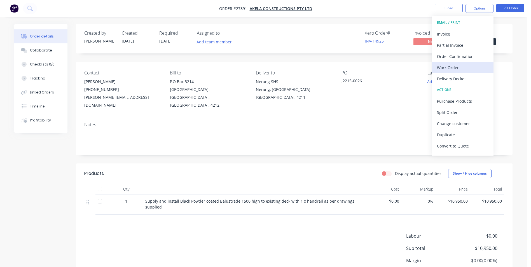
click at [453, 66] on div "Work Order" at bounding box center [463, 68] width 52 height 8
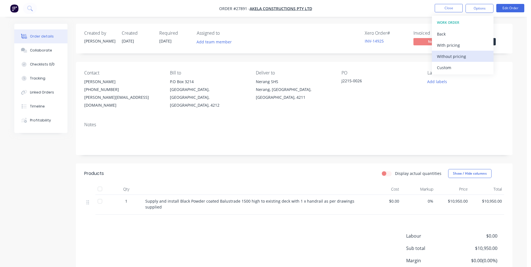
click at [449, 58] on div "Without pricing" at bounding box center [463, 56] width 52 height 8
click at [297, 152] on div "Created by [PERSON_NAME] Created [DATE] Required [DATE] Assigned to Add team me…" at bounding box center [294, 165] width 437 height 282
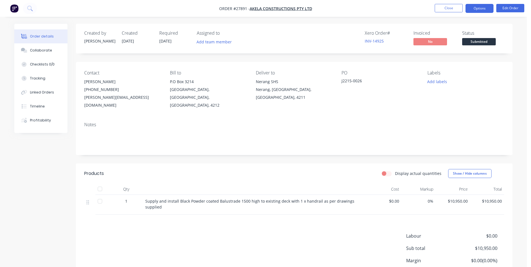
click at [475, 8] on button "Options" at bounding box center [480, 8] width 28 height 9
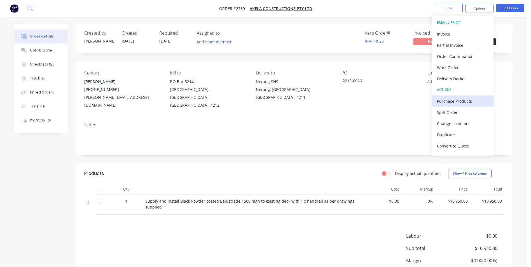
click at [457, 101] on div "Purchase Products" at bounding box center [463, 101] width 52 height 8
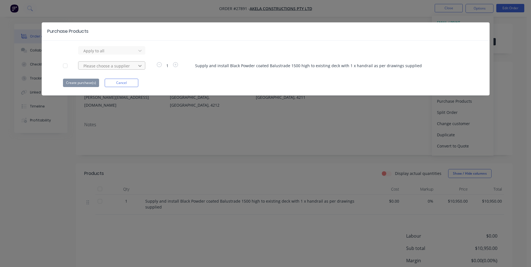
click at [141, 52] on icon at bounding box center [139, 51] width 3 height 2
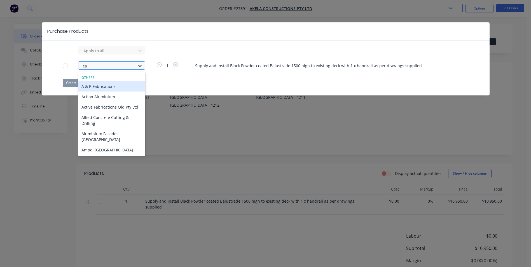
type input "cap"
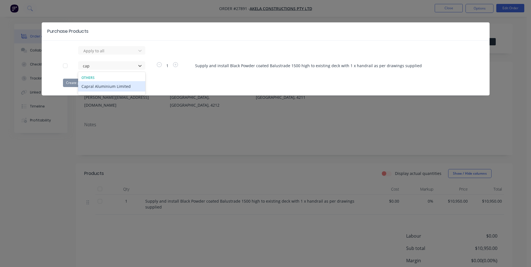
click at [110, 86] on div "Capral Aluminium Limited" at bounding box center [111, 86] width 67 height 10
click at [86, 81] on button "Create purchase(s)" at bounding box center [81, 83] width 36 height 8
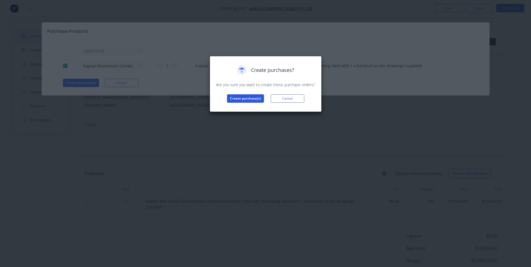
click at [259, 99] on button "Create purchase(s)" at bounding box center [245, 98] width 37 height 8
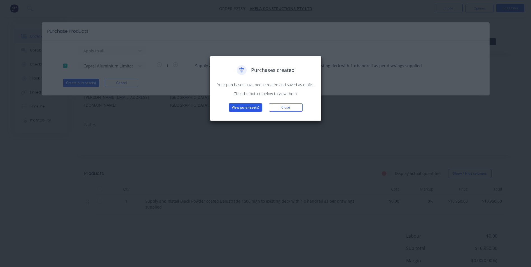
click at [248, 107] on button "View purchase(s)" at bounding box center [246, 107] width 34 height 8
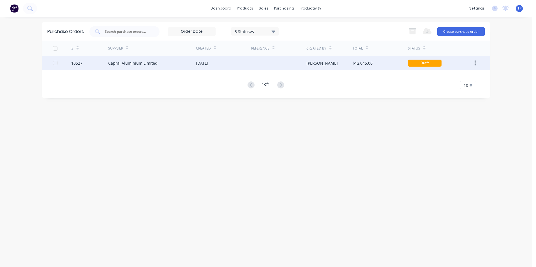
click at [161, 64] on div "Capral Aluminium Limited" at bounding box center [152, 63] width 88 height 14
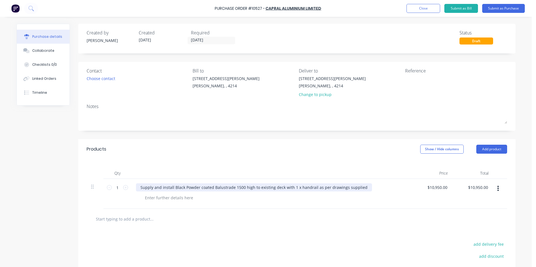
click at [359, 187] on div "Supply and install Black Powder coated Balustrade 1500 high to existing deck wi…" at bounding box center [254, 187] width 236 height 8
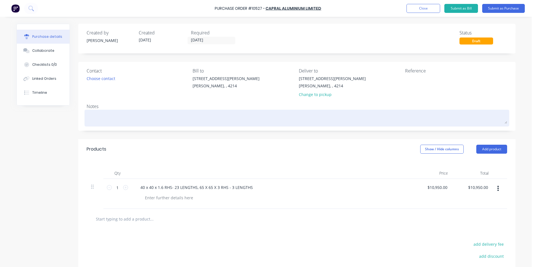
click at [92, 120] on textarea at bounding box center [297, 117] width 420 height 13
type textarea "x"
type textarea "A"
type textarea "x"
type textarea "Ak"
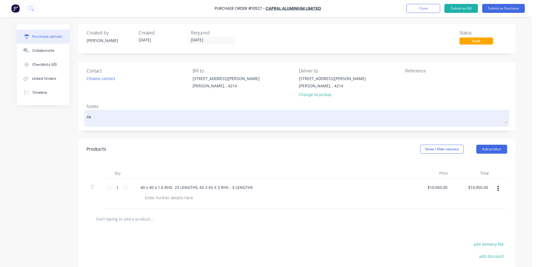
type textarea "x"
type textarea "Ake"
type textarea "x"
type textarea "[PERSON_NAME]"
type textarea "x"
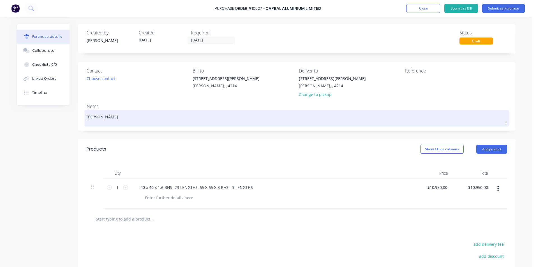
type textarea "Akela"
type textarea "x"
type textarea "Akela"
type textarea "x"
type textarea "Akela -"
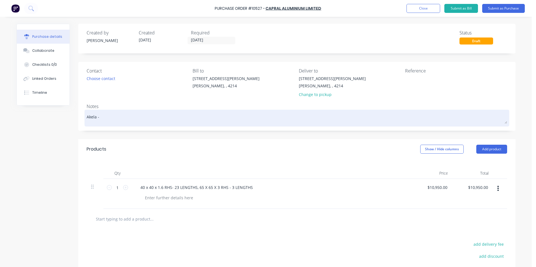
type textarea "x"
type textarea "Akela -2"
type textarea "x"
type textarea "Akela -27"
type textarea "x"
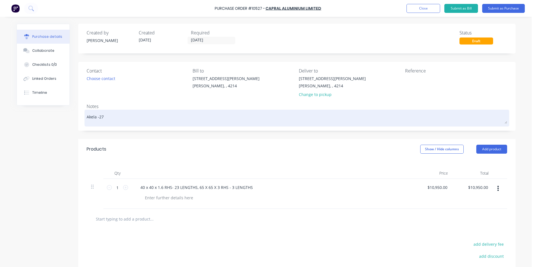
type textarea "Akela -278"
type textarea "x"
type textarea "Akela -2789"
type textarea "x"
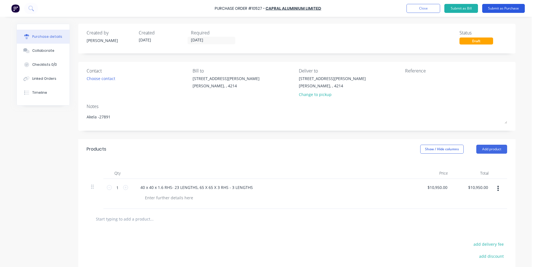
type textarea "Akela -27891"
type textarea "x"
type textarea "Akela -27891"
click at [493, 6] on button "Submit as Purchase" at bounding box center [503, 8] width 43 height 9
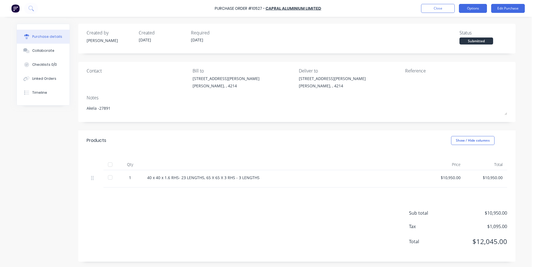
click at [468, 7] on button "Options" at bounding box center [473, 8] width 28 height 9
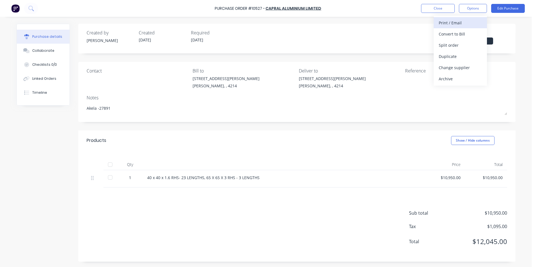
click at [451, 20] on div "Print / Email" at bounding box center [459, 23] width 43 height 8
click at [444, 47] on div "Without pricing" at bounding box center [459, 45] width 43 height 8
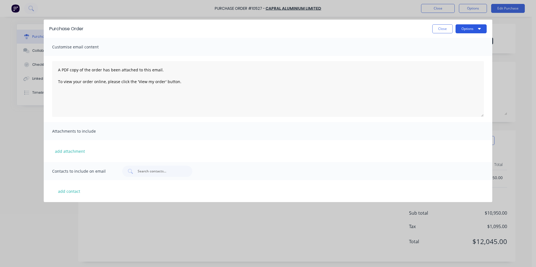
click at [464, 28] on button "Options" at bounding box center [470, 28] width 31 height 9
click at [450, 44] on div "Print" at bounding box center [459, 43] width 43 height 8
click at [449, 29] on button "Close" at bounding box center [442, 28] width 20 height 9
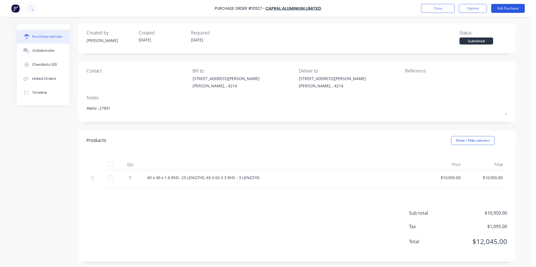
click at [509, 9] on button "Edit Purchase" at bounding box center [508, 8] width 34 height 9
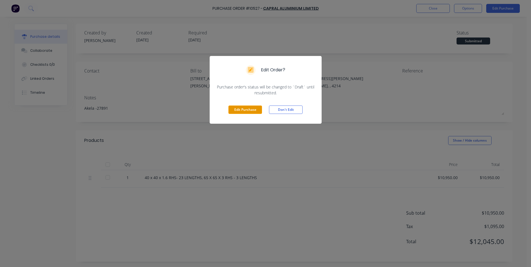
click at [254, 110] on button "Edit Purchase" at bounding box center [246, 110] width 34 height 8
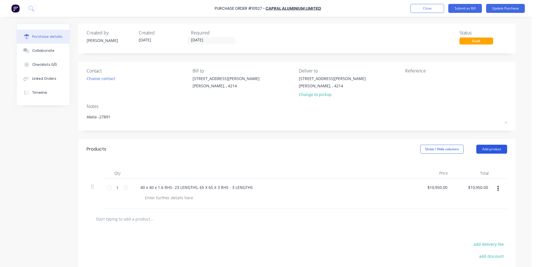
click at [484, 149] on button "Add product" at bounding box center [491, 149] width 31 height 9
click at [477, 163] on div "Product catalogue" at bounding box center [480, 164] width 43 height 8
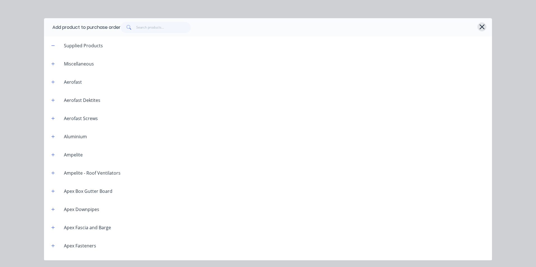
click at [482, 27] on icon "button" at bounding box center [482, 27] width 6 height 8
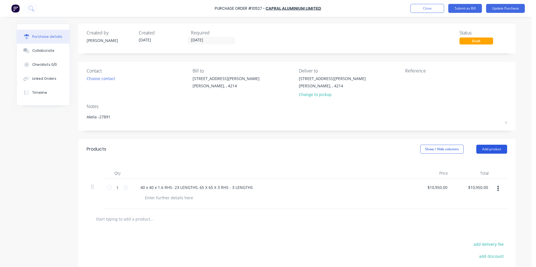
click at [482, 148] on button "Add product" at bounding box center [491, 149] width 31 height 9
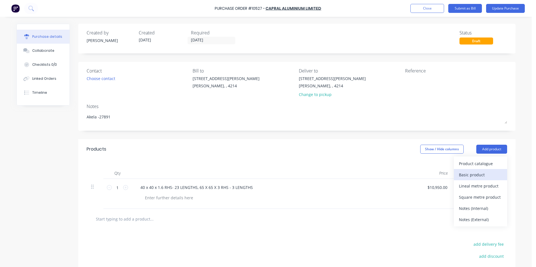
click at [467, 174] on div "Basic product" at bounding box center [480, 175] width 43 height 8
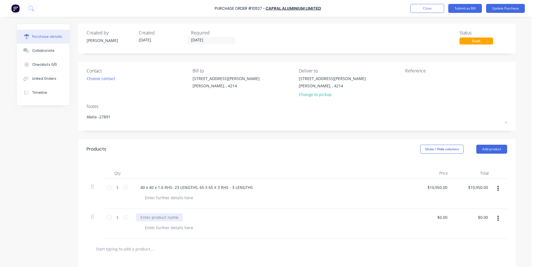
type textarea "x"
click at [164, 216] on div at bounding box center [159, 217] width 47 height 8
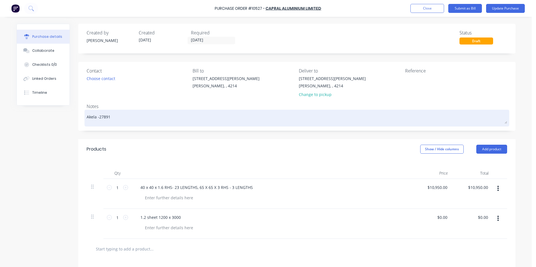
click at [113, 118] on textarea "Akela -27891" at bounding box center [297, 117] width 420 height 13
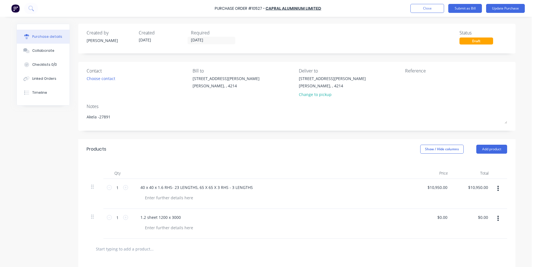
type textarea "x"
type textarea "Akela -27891"
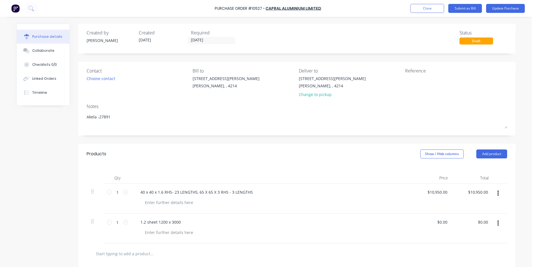
type textarea "x"
type textarea "Akela -27891 z"
type textarea "x"
type textarea "Akela -27891"
type textarea "x"
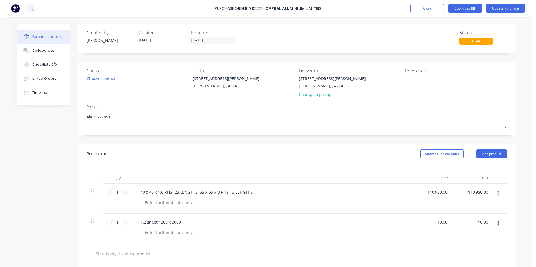
type textarea "Akela -27891 Z"
type textarea "x"
type textarea "Akela -27891 Za"
type textarea "x"
type textarea "Akela -27891 Zac"
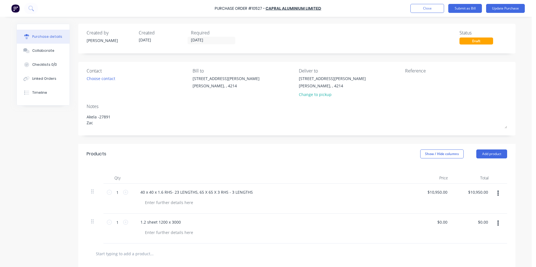
type textarea "x"
type textarea "Akela -27891 Zac"
type textarea "x"
type textarea "Akela -27891 Zac -"
type textarea "x"
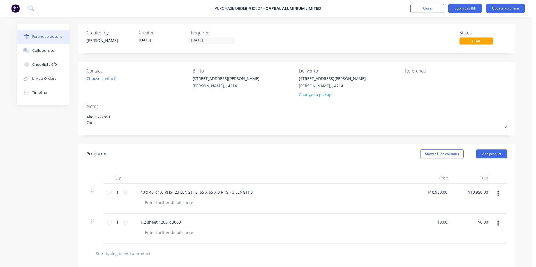
type textarea "Akela -27891 Zac -"
type textarea "x"
type textarea "Akela -27891 Zac - 2"
type textarea "x"
type textarea "Akela -27891 Zac - 28"
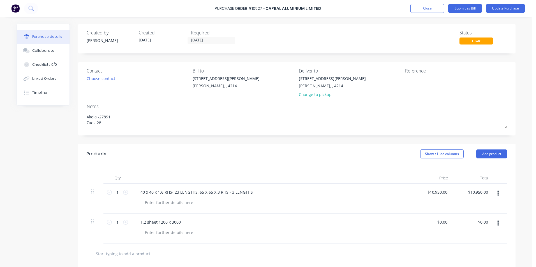
type textarea "x"
type textarea "Akela -27891 Zac - 282"
type textarea "x"
type textarea "Akela -27891 Zac - 2822"
type textarea "x"
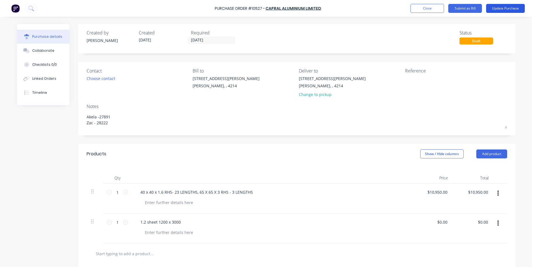
type textarea "Akela -27891 Zac - 28222"
type textarea "x"
type textarea "Akela -27891 Zac - 28222"
click at [501, 8] on button "Update Purchase" at bounding box center [505, 8] width 39 height 9
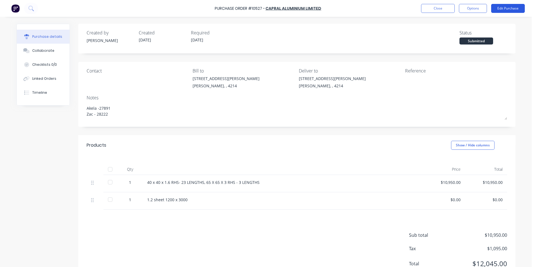
click at [499, 9] on button "Edit Purchase" at bounding box center [508, 8] width 34 height 9
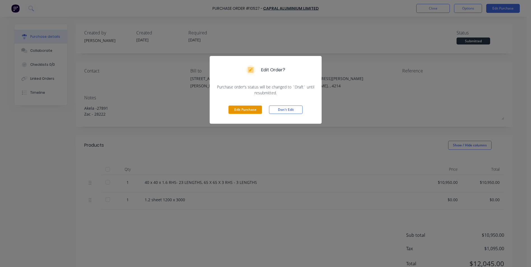
click at [239, 108] on button "Edit Purchase" at bounding box center [246, 110] width 34 height 8
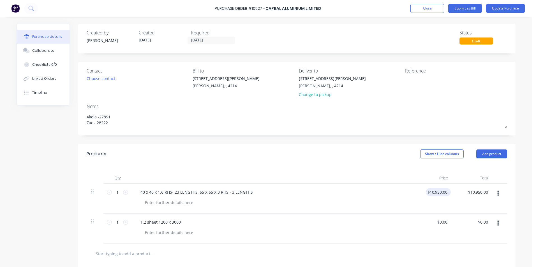
type textarea "x"
click at [445, 191] on input "10950.0000" at bounding box center [436, 192] width 23 height 8
type input "1"
type input "0"
type textarea "x"
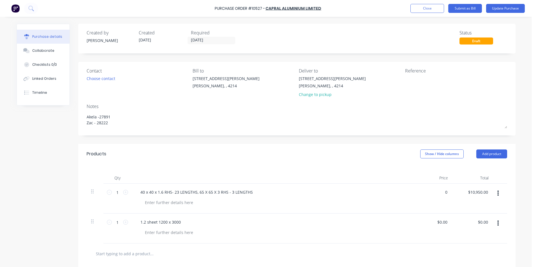
type input "$0.00"
click at [427, 205] on div "$0.00 0" at bounding box center [431, 199] width 41 height 30
click at [503, 10] on button "Update Purchase" at bounding box center [505, 8] width 39 height 9
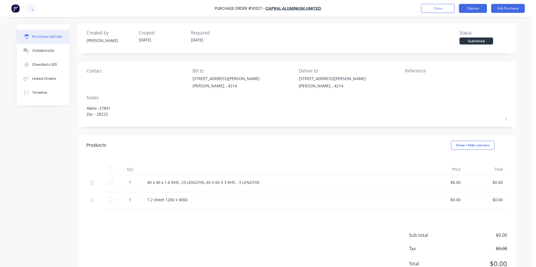
click at [469, 8] on button "Options" at bounding box center [473, 8] width 28 height 9
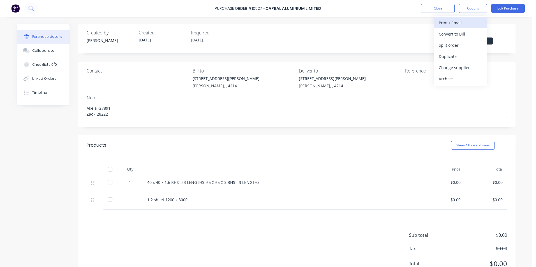
click at [445, 22] on div "Print / Email" at bounding box center [459, 23] width 43 height 8
click at [443, 44] on div "Without pricing" at bounding box center [459, 45] width 43 height 8
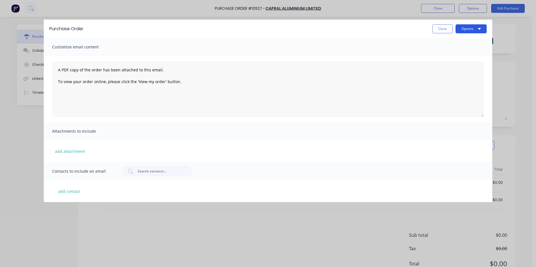
click at [467, 26] on button "Options" at bounding box center [470, 28] width 31 height 9
click at [449, 43] on div "Print" at bounding box center [459, 43] width 43 height 8
click at [435, 29] on button "Close" at bounding box center [442, 28] width 20 height 9
type textarea "x"
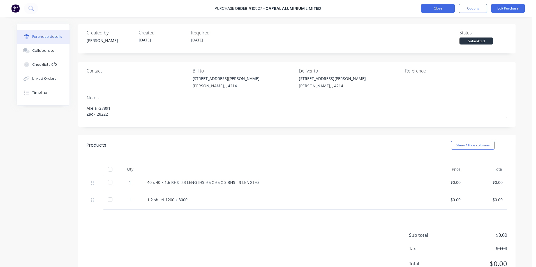
click at [425, 8] on button "Close" at bounding box center [438, 8] width 34 height 9
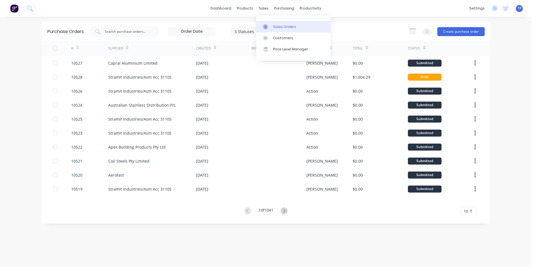
click at [282, 25] on div "Sales Orders" at bounding box center [284, 26] width 23 height 5
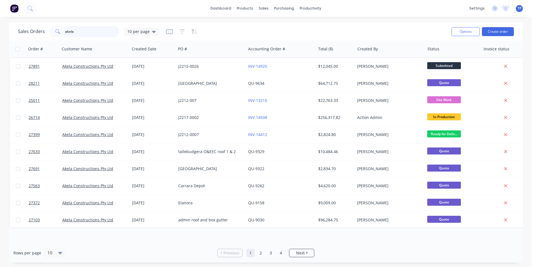
click at [85, 34] on input "akela" at bounding box center [92, 31] width 55 height 11
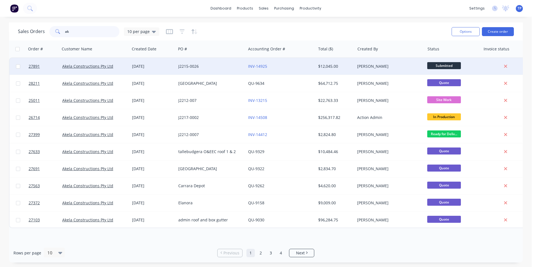
type input "a"
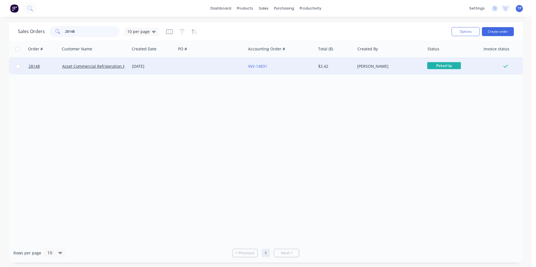
type input "28148"
click at [180, 67] on div at bounding box center [211, 66] width 70 height 17
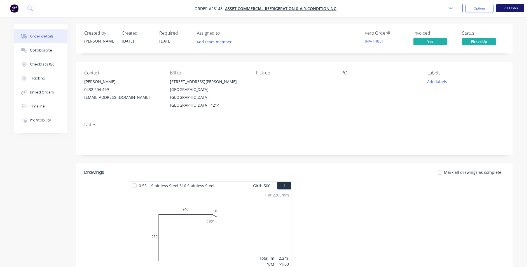
click at [510, 6] on button "Edit Order" at bounding box center [511, 8] width 28 height 8
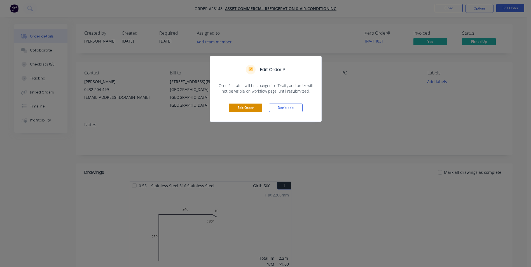
click at [234, 106] on button "Edit Order" at bounding box center [246, 108] width 34 height 8
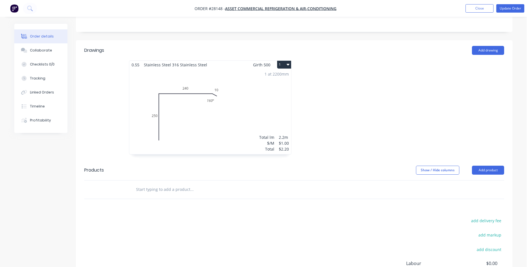
click at [222, 117] on div "1 at 2200mm Total lm $/M Total 2.2m $1.00 $2.20" at bounding box center [210, 111] width 162 height 85
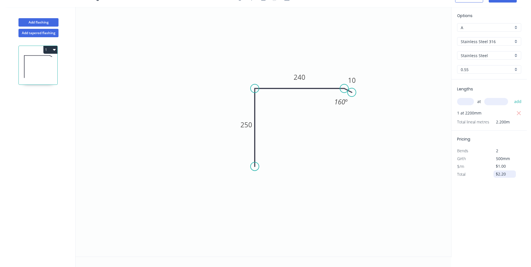
click at [510, 173] on input "$2.20" at bounding box center [505, 174] width 19 height 8
type input "$"
type input "$114.67"
click at [480, 206] on div "Options A A Stainless Steel 316 Stainless Steel 316 Stainless Steel Stainless S…" at bounding box center [490, 132] width 76 height 250
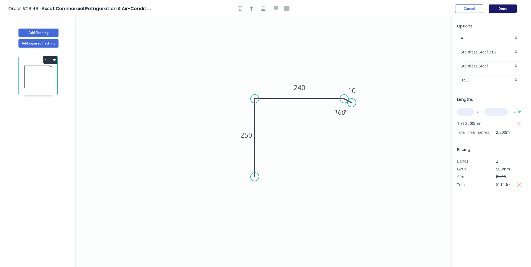
click at [509, 7] on button "Done" at bounding box center [503, 8] width 28 height 8
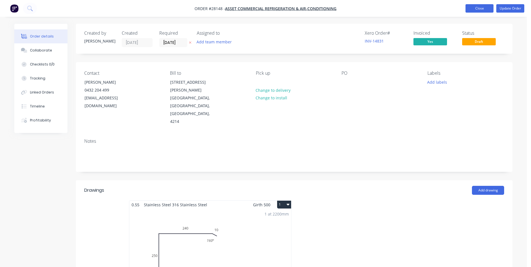
click at [488, 8] on button "Close" at bounding box center [480, 8] width 28 height 8
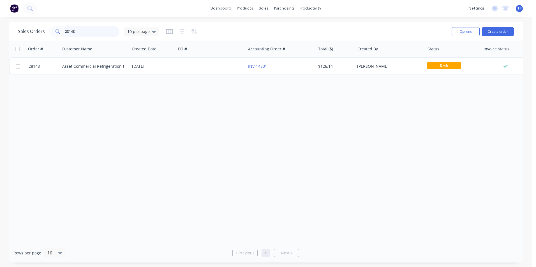
click at [91, 30] on input "28148" at bounding box center [92, 31] width 55 height 11
type input "2"
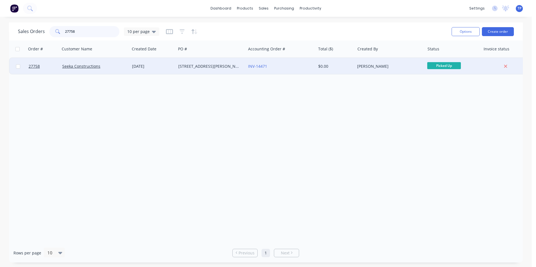
type input "27758"
click at [111, 67] on div "Seeka Constructions" at bounding box center [93, 67] width 62 height 6
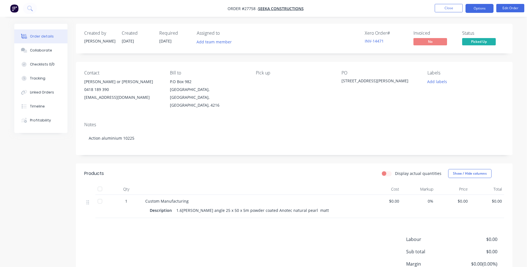
click at [471, 9] on button "Options" at bounding box center [480, 8] width 28 height 9
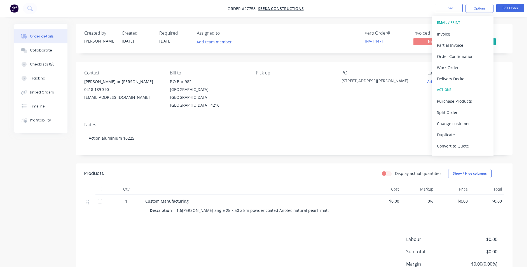
drag, startPoint x: 519, startPoint y: 79, endPoint x: 519, endPoint y: 72, distance: 6.7
click at [519, 77] on div "Order details Collaborate Checklists 0/0 Tracking Linked Orders Timeline Profit…" at bounding box center [263, 159] width 527 height 318
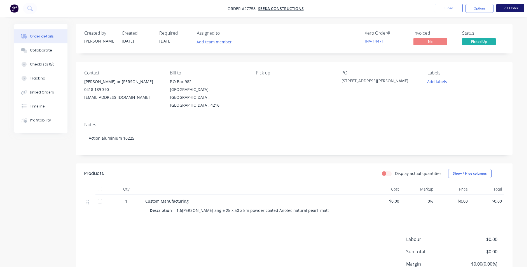
click at [514, 6] on button "Edit Order" at bounding box center [511, 8] width 28 height 8
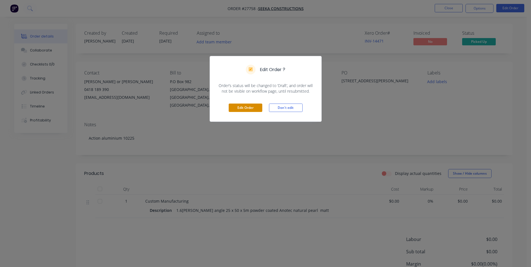
click at [256, 106] on button "Edit Order" at bounding box center [246, 108] width 34 height 8
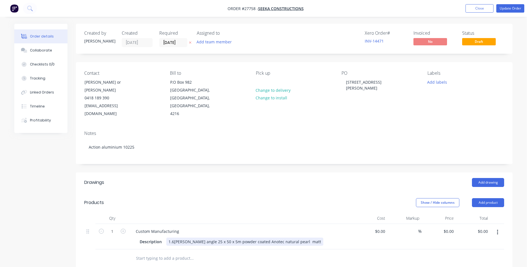
click at [322, 238] on div "Description 1.6[PERSON_NAME] angle 25 x 50 x 5m powder coated Anotec natural pe…" at bounding box center [240, 242] width 205 height 8
click at [453, 227] on input "0" at bounding box center [449, 231] width 13 height 8
type input "$180.00"
click at [463, 252] on div at bounding box center [294, 259] width 420 height 18
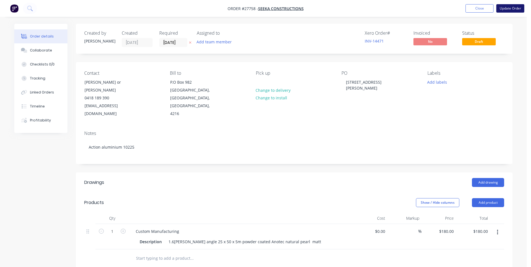
click at [504, 7] on button "Update Order" at bounding box center [511, 8] width 28 height 8
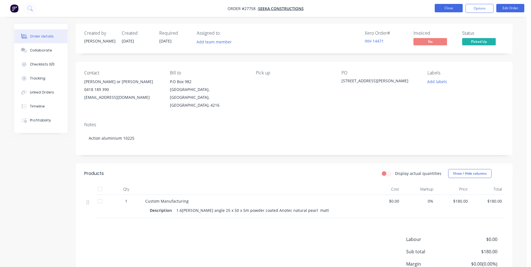
click at [438, 7] on button "Close" at bounding box center [449, 8] width 28 height 8
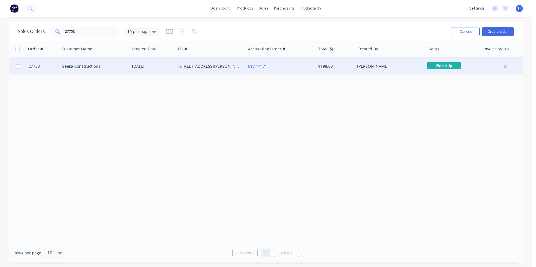
click at [113, 64] on div "Seeka Constructions" at bounding box center [93, 67] width 62 height 6
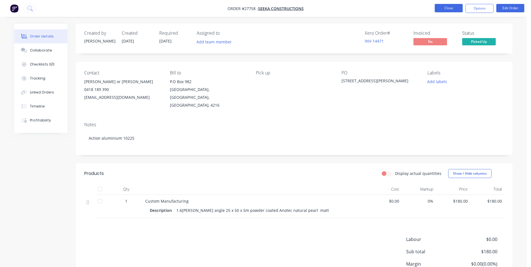
click at [452, 5] on button "Close" at bounding box center [449, 8] width 28 height 8
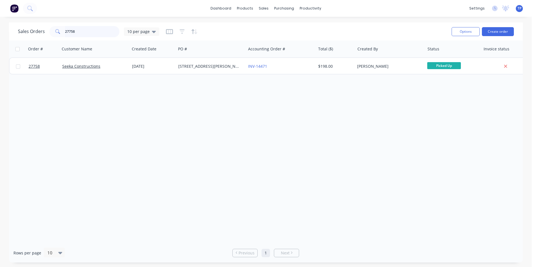
click at [82, 30] on input "27758" at bounding box center [92, 31] width 55 height 11
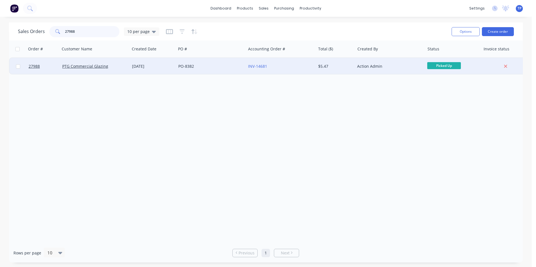
type input "27988"
click at [169, 67] on div "[DATE]" at bounding box center [153, 67] width 42 height 6
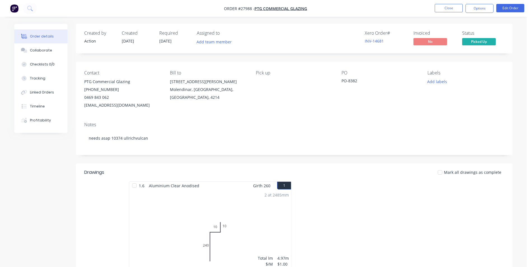
click at [282, 226] on div "2 at 2485mm Total lm $/M Total 4.97m $1.00 $4.97" at bounding box center [210, 232] width 162 height 85
click at [276, 220] on div "2 at 2485mm Total lm $/M Total 4.97m $1.00 $4.97" at bounding box center [210, 232] width 162 height 85
click at [250, 222] on div "2 at 2485mm Total lm $/M Total 4.97m $1.00 $4.97" at bounding box center [210, 232] width 162 height 85
click at [510, 10] on button "Edit Order" at bounding box center [511, 8] width 28 height 8
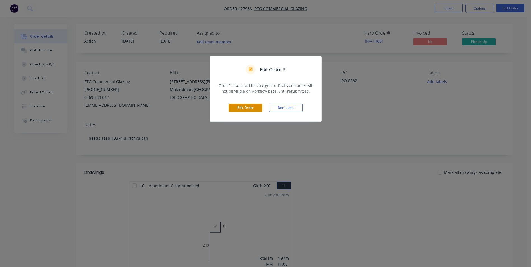
drag, startPoint x: 255, startPoint y: 104, endPoint x: 253, endPoint y: 110, distance: 6.7
click at [255, 104] on button "Edit Order" at bounding box center [246, 108] width 34 height 8
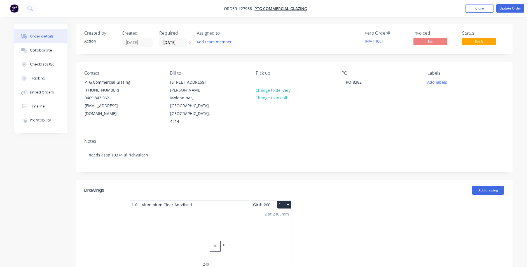
click at [247, 232] on div "2 at 2485mm Total lm $/M Total 4.97m $1.00 $4.97" at bounding box center [210, 251] width 162 height 85
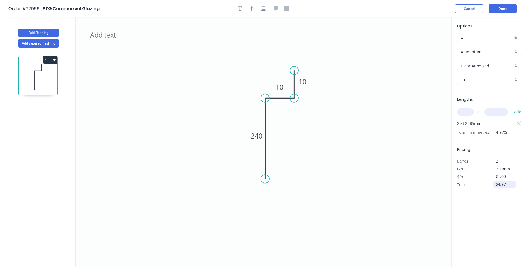
click at [503, 187] on input "$4.97" at bounding box center [505, 185] width 19 height 8
click at [511, 184] on input "$4.97" at bounding box center [505, 185] width 19 height 8
type input "$308.59"
click at [500, 205] on div "Options A A Aluminium Aluminium Clear Anodised Clear Anodised 1.6 1.6 Lengths a…" at bounding box center [490, 142] width 76 height 250
click at [494, 9] on button "Done" at bounding box center [503, 8] width 28 height 8
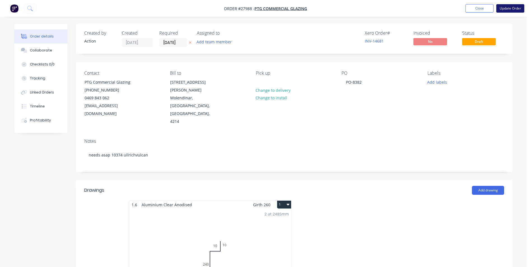
click at [505, 8] on button "Update Order" at bounding box center [511, 8] width 28 height 8
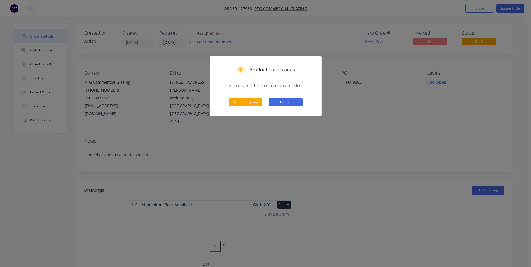
click at [273, 101] on button "Cancel" at bounding box center [286, 102] width 34 height 8
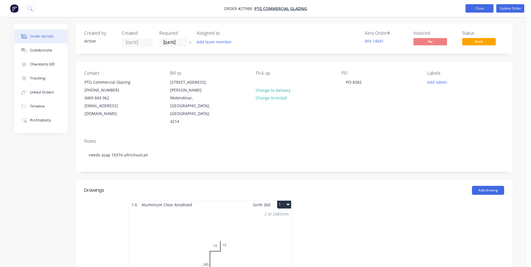
click at [479, 8] on button "Close" at bounding box center [480, 8] width 28 height 8
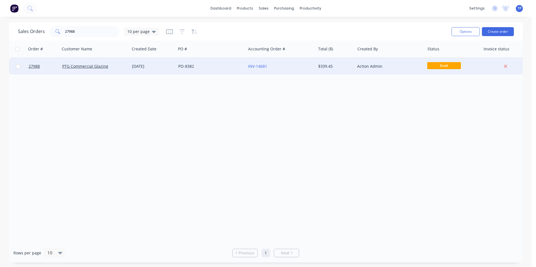
click at [219, 69] on div "PO-8382" at bounding box center [209, 67] width 62 height 6
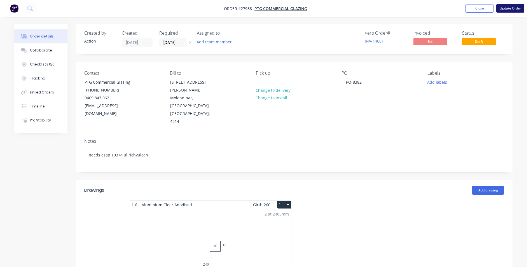
click at [508, 11] on button "Update Order" at bounding box center [511, 8] width 28 height 8
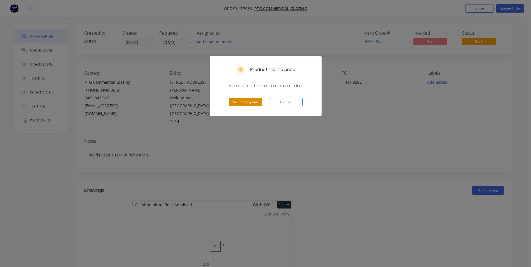
click at [245, 104] on button "Submit anyway" at bounding box center [246, 102] width 34 height 8
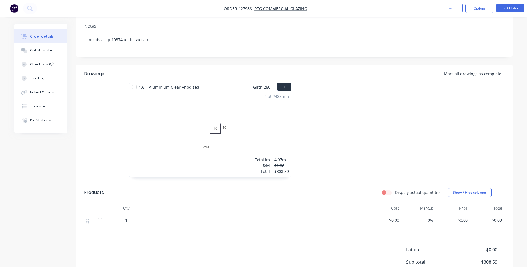
scroll to position [160, 0]
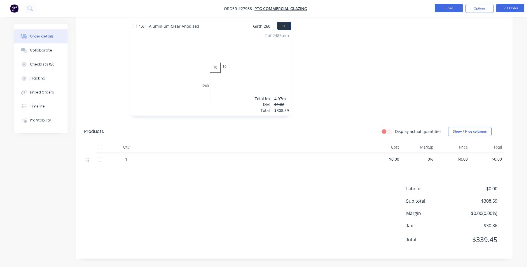
click at [437, 8] on button "Close" at bounding box center [449, 8] width 28 height 8
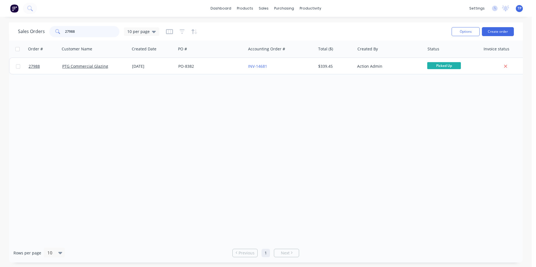
drag, startPoint x: 84, startPoint y: 31, endPoint x: 82, endPoint y: 34, distance: 3.8
click at [84, 32] on input "27988" at bounding box center [92, 31] width 55 height 11
type input "2"
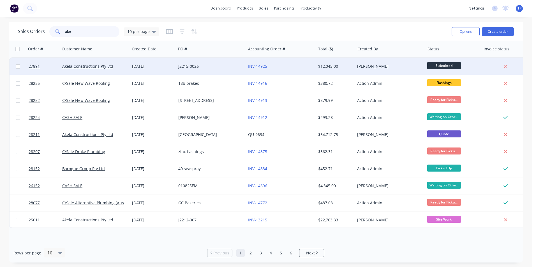
type input "ake"
click at [222, 63] on div "J2215-0026" at bounding box center [211, 66] width 70 height 17
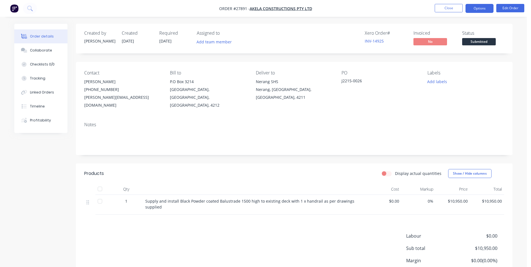
click at [479, 10] on button "Options" at bounding box center [480, 8] width 28 height 9
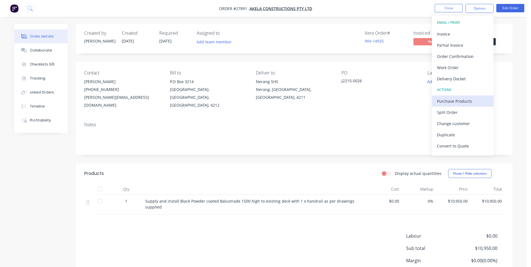
click at [445, 101] on div "Purchase Products" at bounding box center [463, 101] width 52 height 8
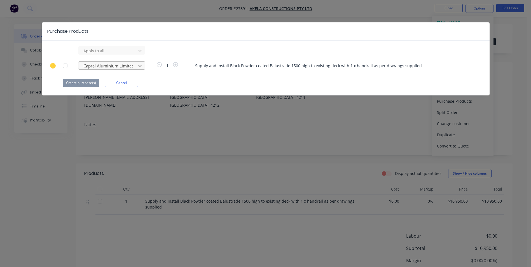
click at [142, 53] on icon at bounding box center [140, 51] width 6 height 6
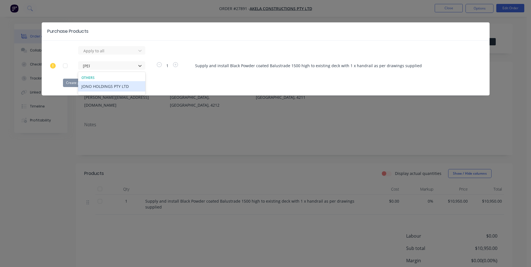
type input "jono"
click at [104, 88] on div "JONO HOLDINGS PTY LTD" at bounding box center [111, 86] width 67 height 10
click at [78, 82] on button "Create purchase(s)" at bounding box center [81, 83] width 36 height 8
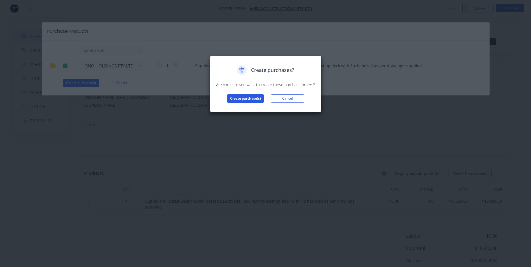
click at [246, 96] on button "Create purchase(s)" at bounding box center [245, 98] width 37 height 8
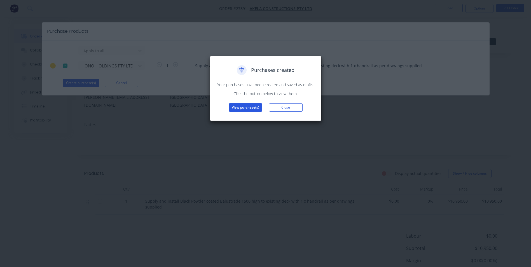
click at [243, 106] on button "View purchase(s)" at bounding box center [246, 107] width 34 height 8
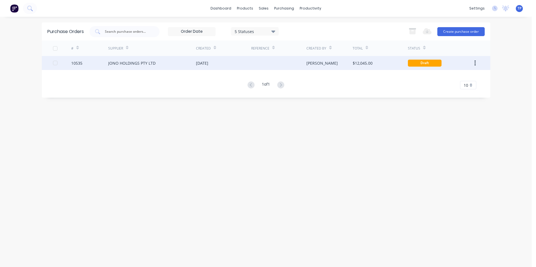
click at [175, 63] on div "JONO HOLDINGS PTY LTD" at bounding box center [152, 63] width 88 height 14
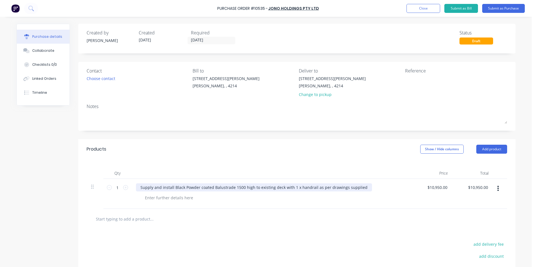
click at [360, 186] on div "Supply and install Black Powder coated Balustrade 1500 high to existing deck wi…" at bounding box center [254, 187] width 236 height 8
click at [372, 193] on div "Supply and install Black Powder coated Balustrade 1500 high to existing deck wi…" at bounding box center [271, 194] width 280 height 30
click at [359, 186] on div "Supply and install Black Powder coated Balustrade 1500 high to existing deck wi…" at bounding box center [254, 187] width 236 height 8
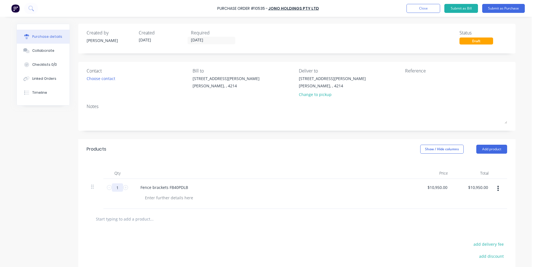
click at [115, 188] on input "1" at bounding box center [117, 187] width 11 height 8
type input "3"
type input "$32,850.00"
type input "30"
type input "$328,500.00"
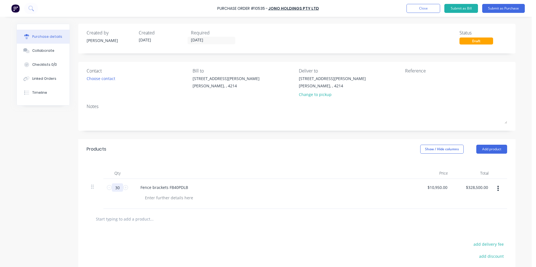
type input "30"
click at [445, 188] on input "10950.0000" at bounding box center [436, 187] width 23 height 8
type input "$0.00"
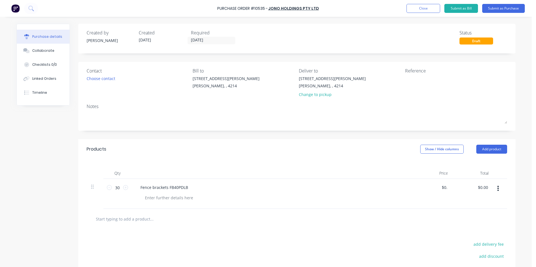
click at [437, 201] on div "$0.00 0" at bounding box center [431, 194] width 41 height 30
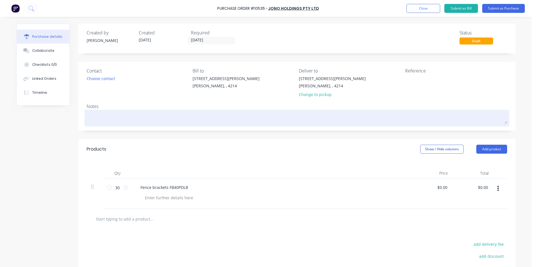
click at [95, 118] on textarea at bounding box center [297, 117] width 420 height 13
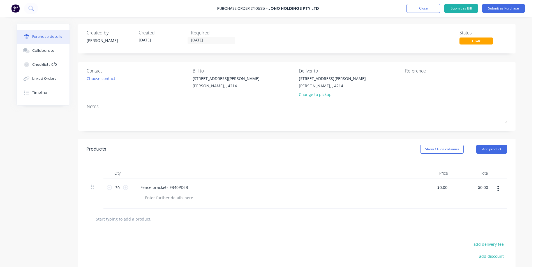
type textarea "x"
type textarea "A"
click at [497, 6] on button "Submit as Purchase" at bounding box center [503, 8] width 43 height 9
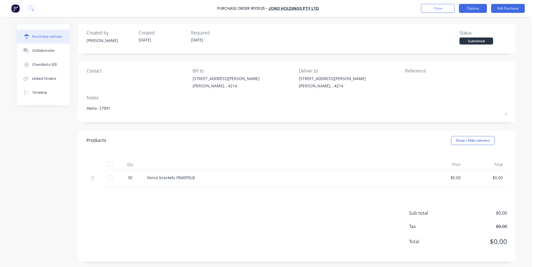
click at [464, 8] on button "Options" at bounding box center [473, 8] width 28 height 9
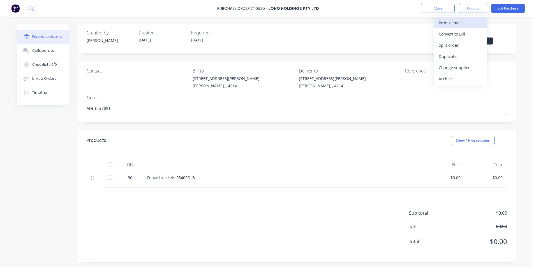
click at [446, 21] on div "Print / Email" at bounding box center [459, 23] width 43 height 8
click at [445, 46] on div "Without pricing" at bounding box center [459, 45] width 43 height 8
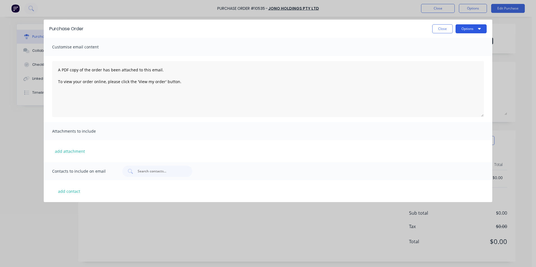
click at [466, 28] on button "Options" at bounding box center [470, 28] width 31 height 9
click at [439, 43] on div "Print" at bounding box center [459, 43] width 43 height 8
click at [436, 28] on button "Close" at bounding box center [442, 28] width 20 height 9
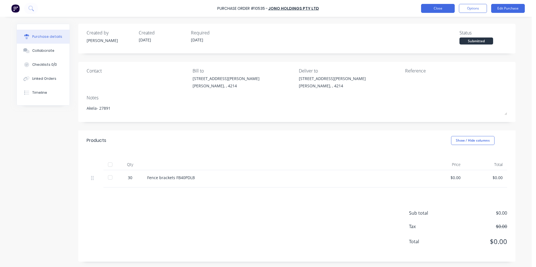
click at [429, 6] on button "Close" at bounding box center [438, 8] width 34 height 9
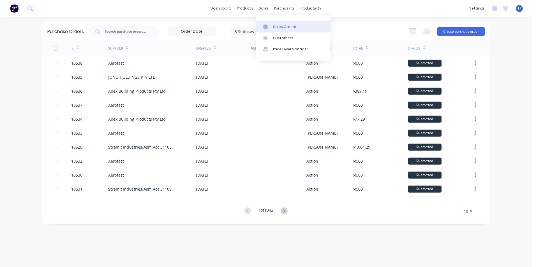
click at [284, 27] on div "Sales Orders" at bounding box center [284, 26] width 23 height 5
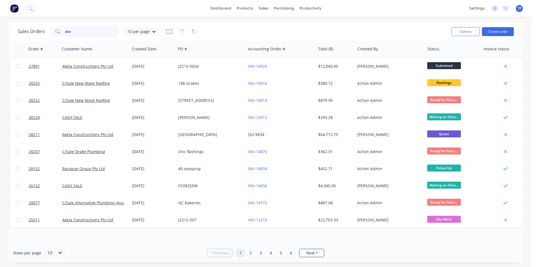
click at [92, 29] on input "ake" at bounding box center [92, 31] width 55 height 11
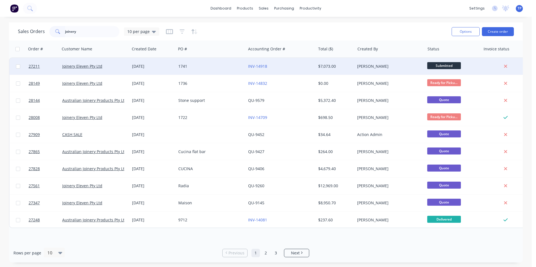
click at [221, 72] on div "1741" at bounding box center [211, 66] width 70 height 17
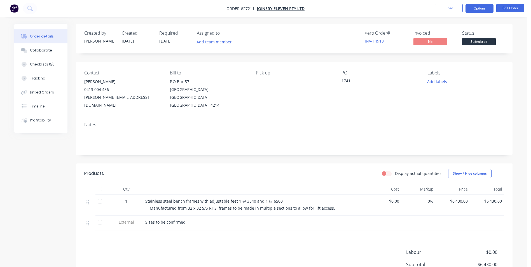
click at [471, 6] on button "Options" at bounding box center [480, 8] width 28 height 9
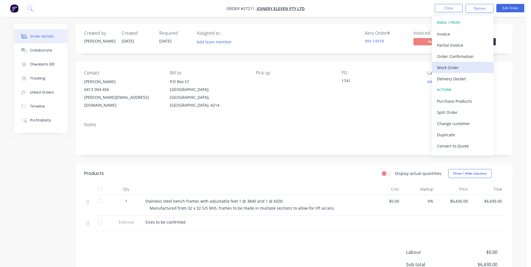
click at [460, 68] on div "Work Order" at bounding box center [463, 68] width 52 height 8
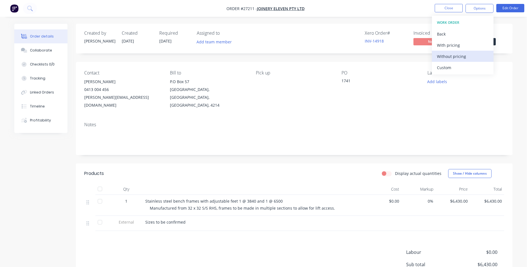
click at [450, 56] on div "Without pricing" at bounding box center [463, 56] width 52 height 8
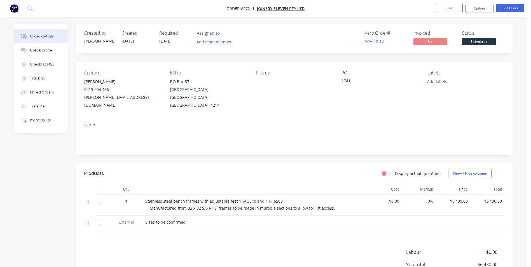
click at [346, 1] on nav "Order #27211 - Joinery Eleven Pty Ltd Close Options Edit Order" at bounding box center [265, 8] width 531 height 17
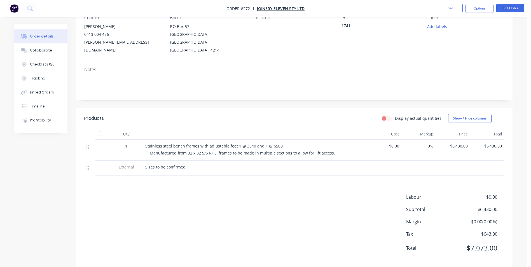
scroll to position [56, 0]
